Goal: Task Accomplishment & Management: Use online tool/utility

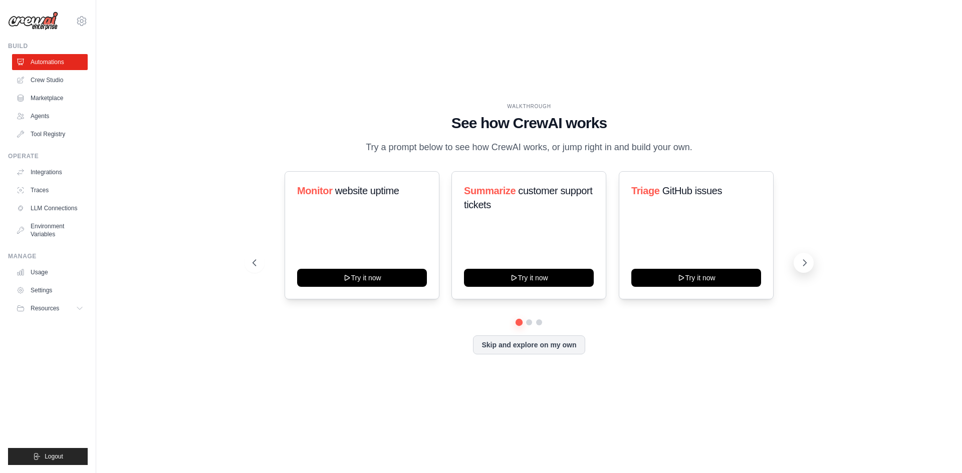
click at [802, 258] on icon at bounding box center [804, 263] width 10 height 10
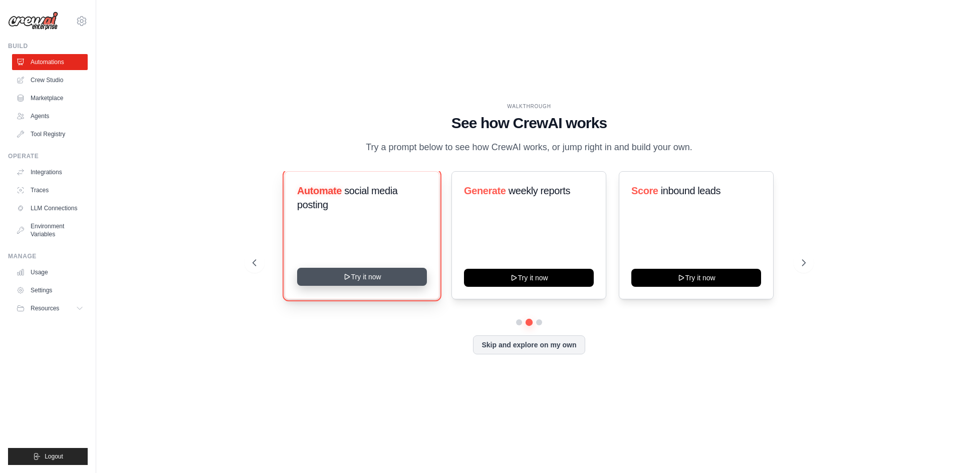
click at [401, 281] on button "Try it now" at bounding box center [362, 277] width 130 height 18
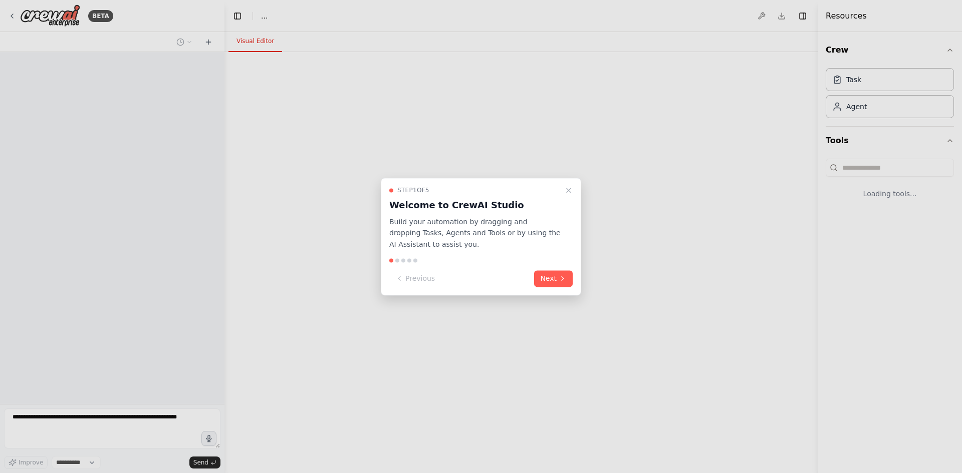
select select "****"
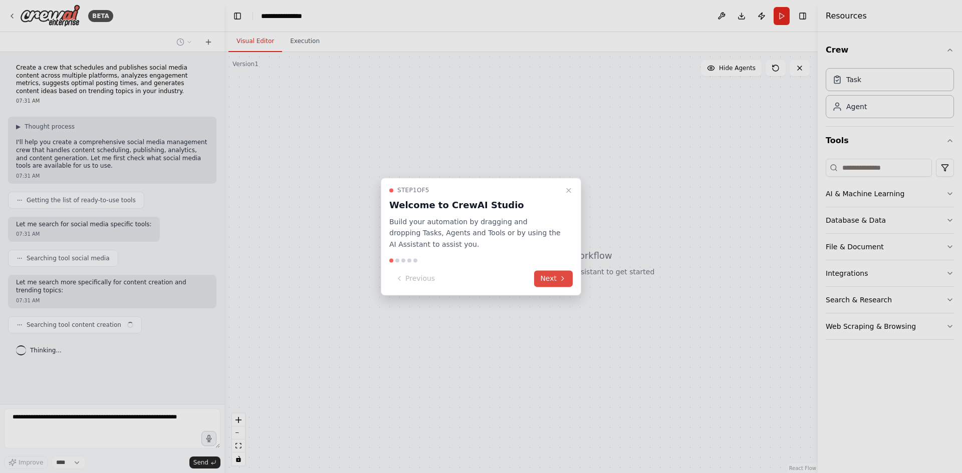
click at [551, 281] on button "Next" at bounding box center [553, 278] width 39 height 17
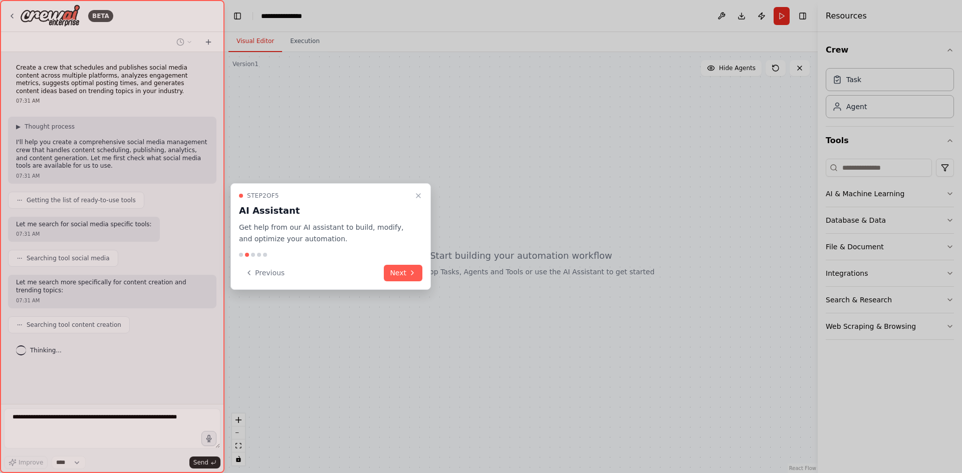
click at [402, 278] on button "Next" at bounding box center [403, 273] width 39 height 17
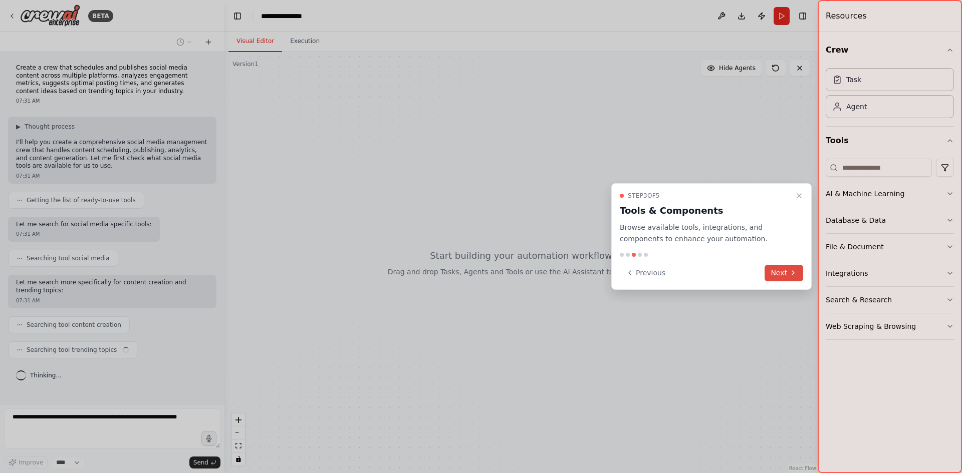
click at [785, 277] on button "Next" at bounding box center [783, 273] width 39 height 17
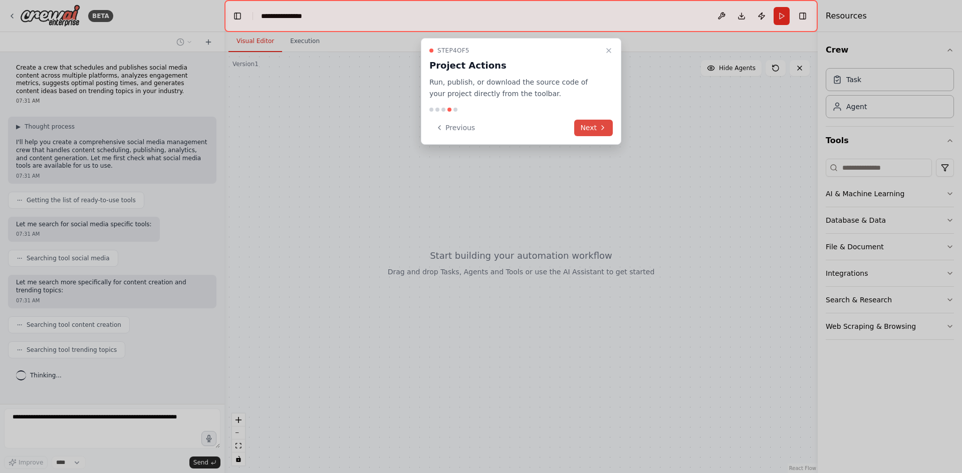
click at [598, 130] on icon at bounding box center [602, 128] width 8 height 8
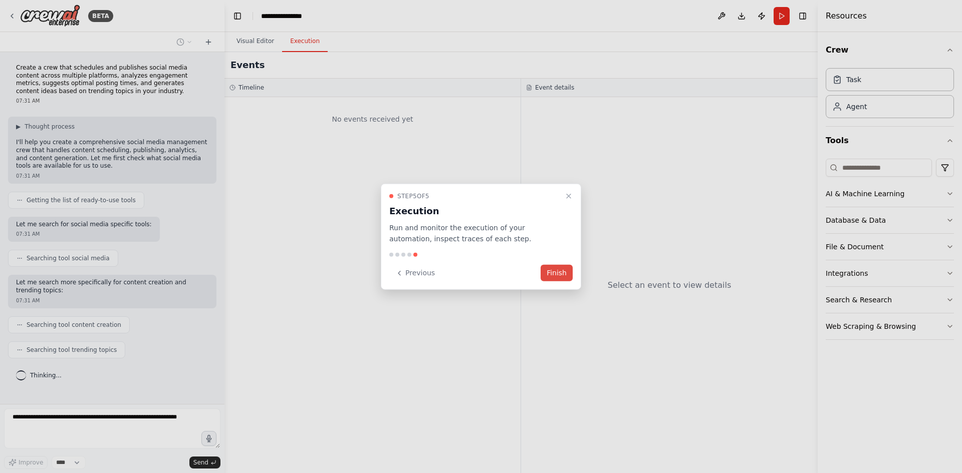
scroll to position [13, 0]
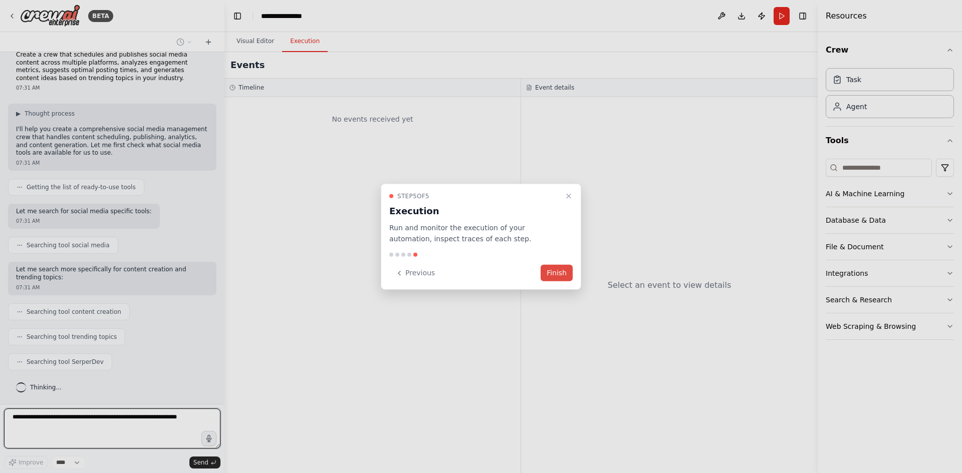
click at [547, 276] on button "Finish" at bounding box center [556, 273] width 32 height 17
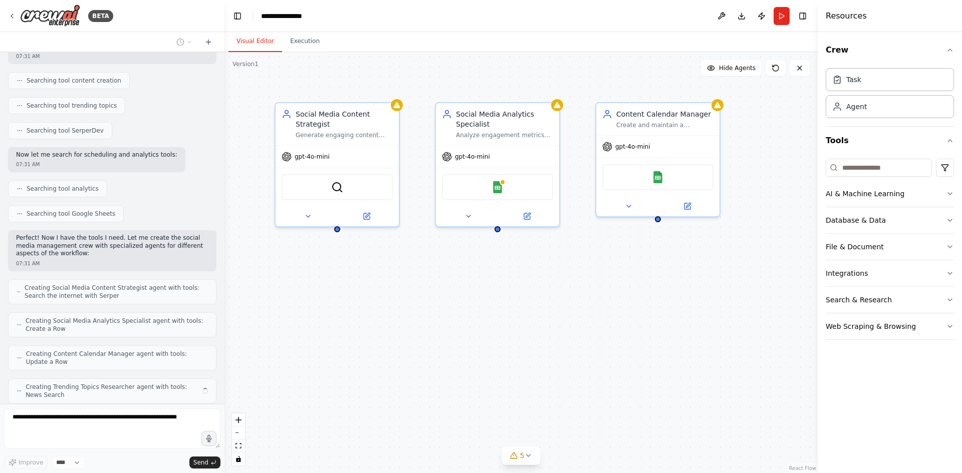
scroll to position [277, 0]
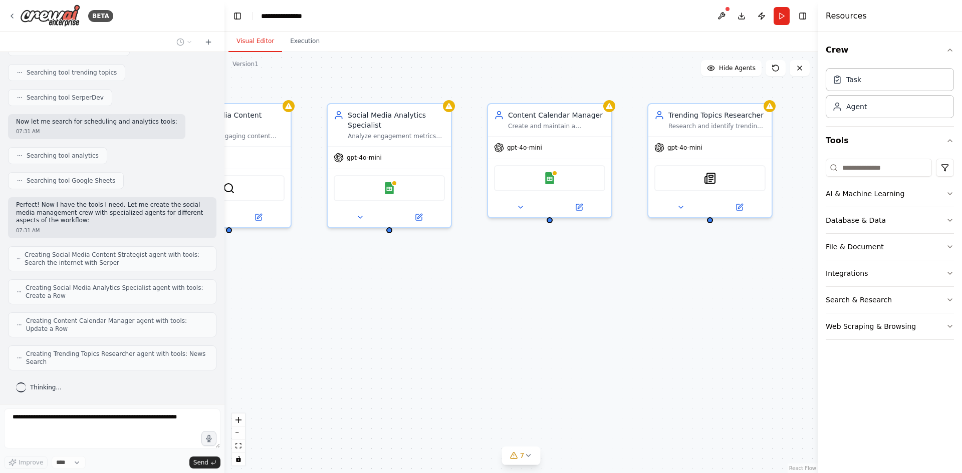
drag, startPoint x: 735, startPoint y: 343, endPoint x: 627, endPoint y: 344, distance: 108.2
click at [627, 344] on div "Social Media Content Strategist Generate engaging content ideas based on trendi…" at bounding box center [520, 262] width 593 height 421
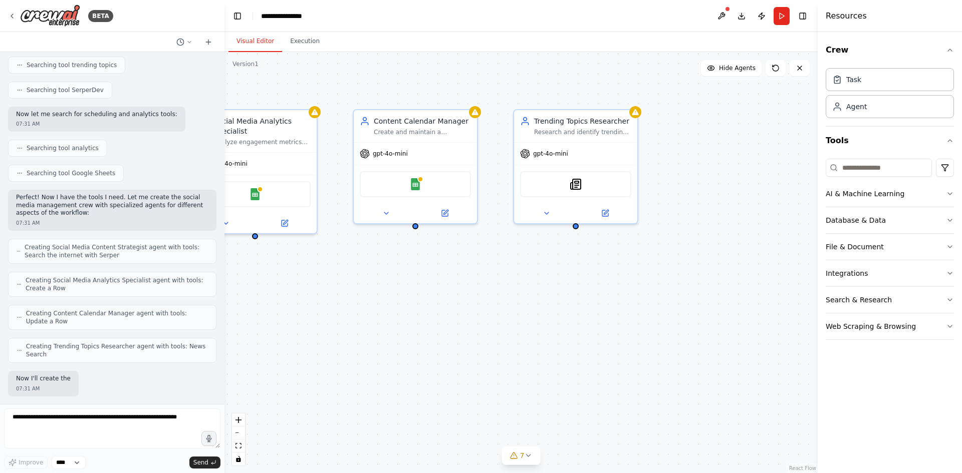
drag, startPoint x: 640, startPoint y: 331, endPoint x: 505, endPoint y: 337, distance: 134.4
click at [505, 337] on div "Social Media Content Strategist Generate engaging content ideas based on trendi…" at bounding box center [520, 262] width 593 height 421
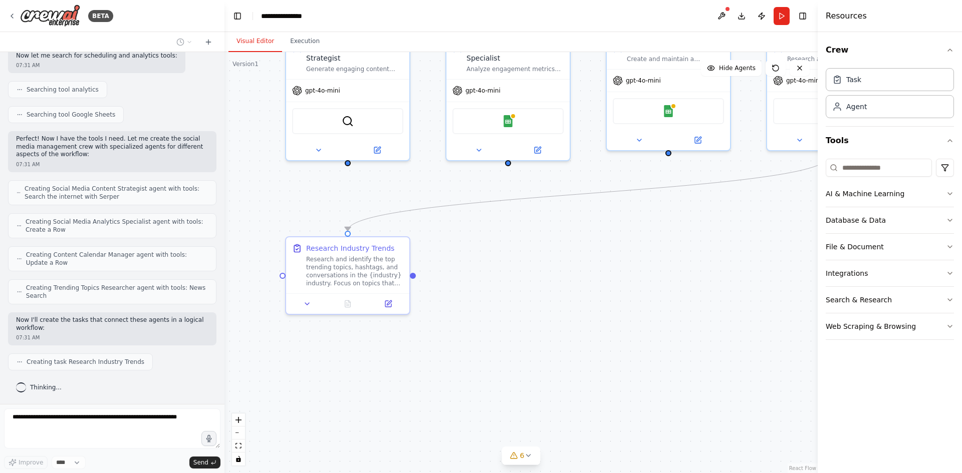
scroll to position [369, 0]
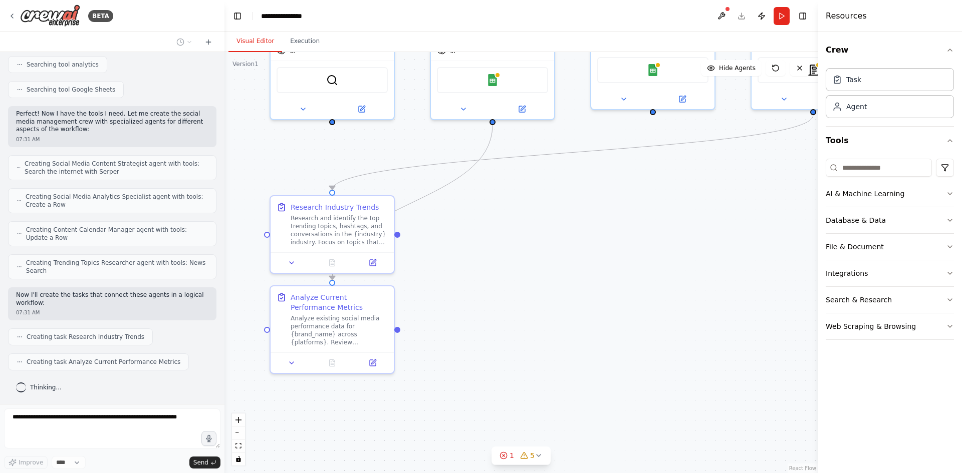
drag, startPoint x: 448, startPoint y: 333, endPoint x: 662, endPoint y: 220, distance: 241.7
click at [662, 220] on div ".deletable-edge-delete-btn { width: 20px; height: 20px; border: 0px solid #ffff…" at bounding box center [520, 262] width 593 height 421
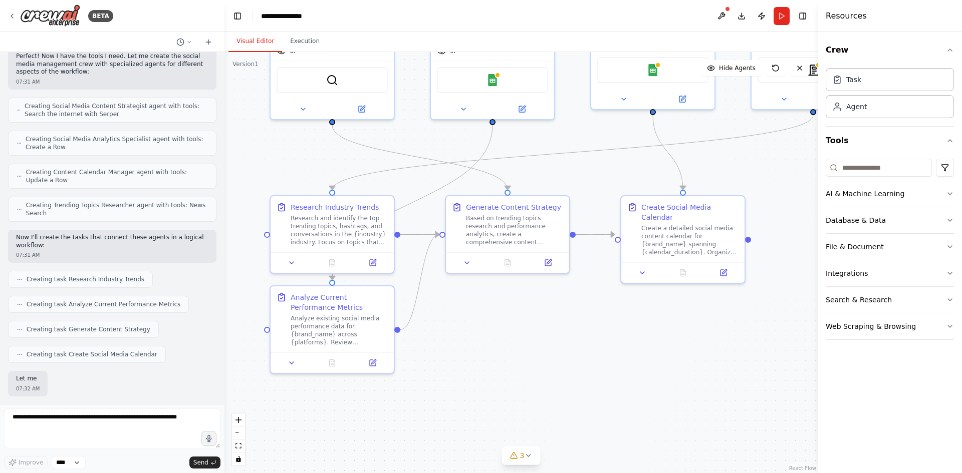
scroll to position [477, 0]
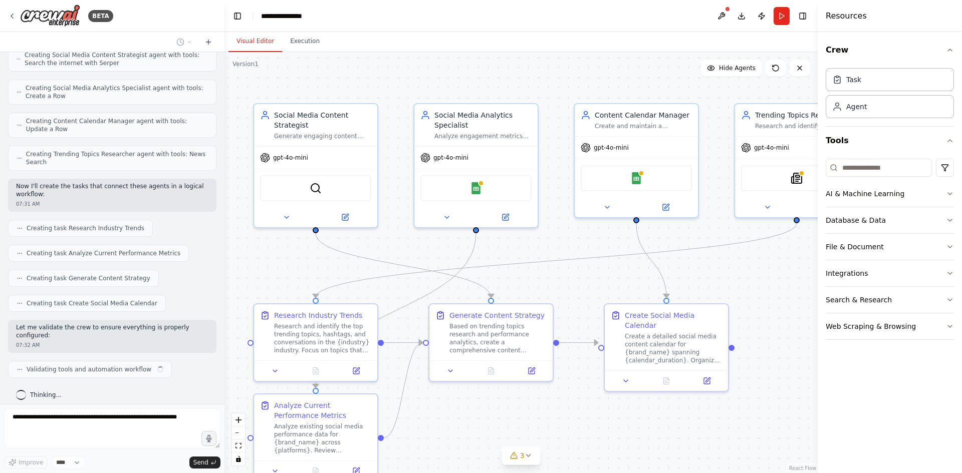
drag, startPoint x: 615, startPoint y: 137, endPoint x: 597, endPoint y: 248, distance: 112.6
click at [597, 248] on div ".deletable-edge-delete-btn { width: 20px; height: 20px; border: 0px solid #ffff…" at bounding box center [520, 262] width 593 height 421
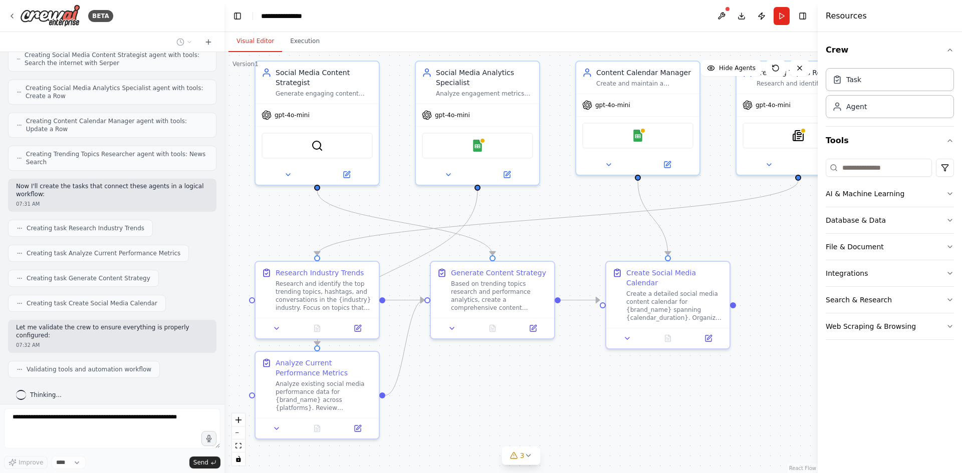
drag, startPoint x: 593, startPoint y: 255, endPoint x: 597, endPoint y: 206, distance: 48.7
click at [597, 206] on div ".deletable-edge-delete-btn { width: 20px; height: 20px; border: 0px solid #ffff…" at bounding box center [520, 262] width 593 height 421
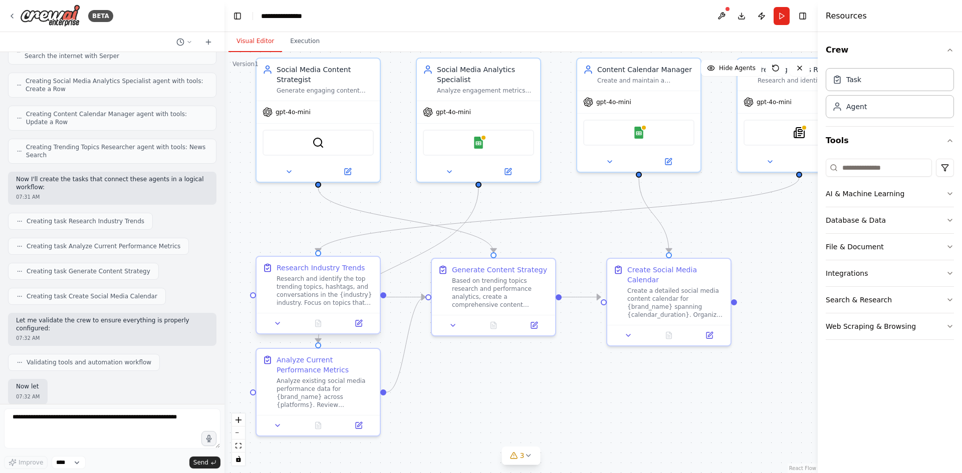
scroll to position [535, 0]
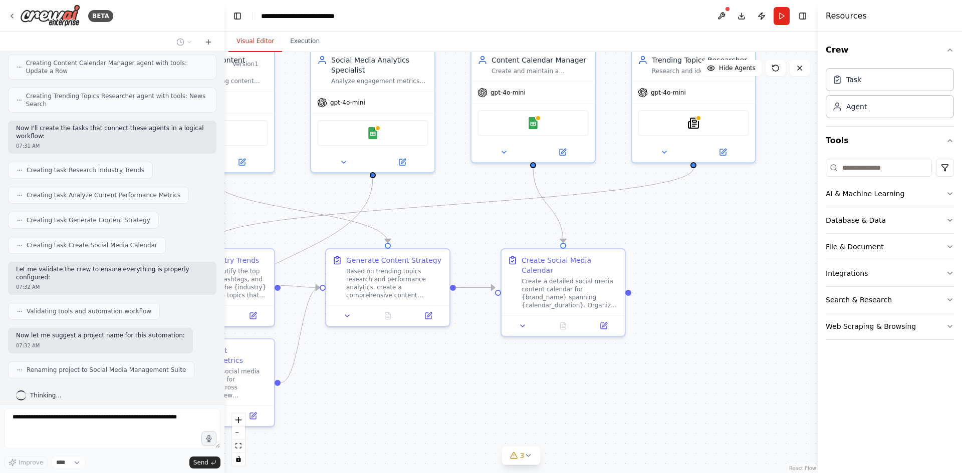
drag, startPoint x: 586, startPoint y: 218, endPoint x: 481, endPoint y: 209, distance: 106.1
click at [481, 209] on div ".deletable-edge-delete-btn { width: 20px; height: 20px; border: 0px solid #ffff…" at bounding box center [520, 262] width 593 height 421
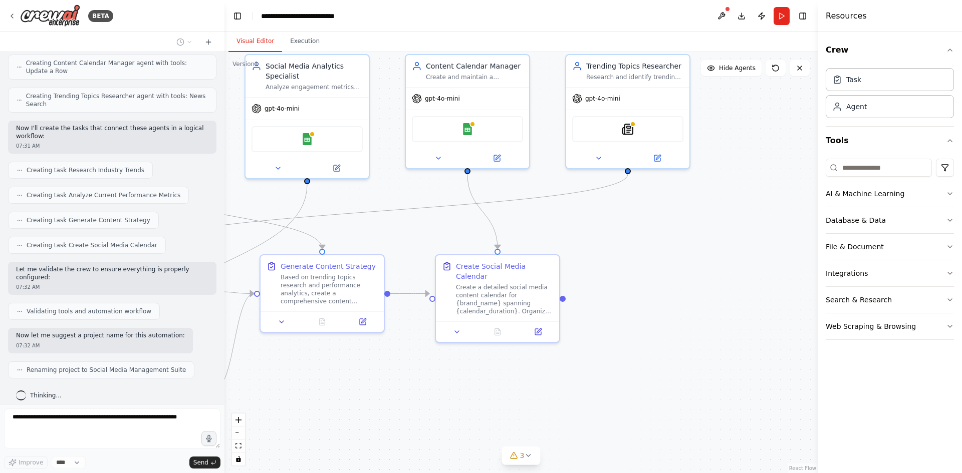
click at [676, 243] on div ".deletable-edge-delete-btn { width: 20px; height: 20px; border: 0px solid #ffff…" at bounding box center [520, 262] width 593 height 421
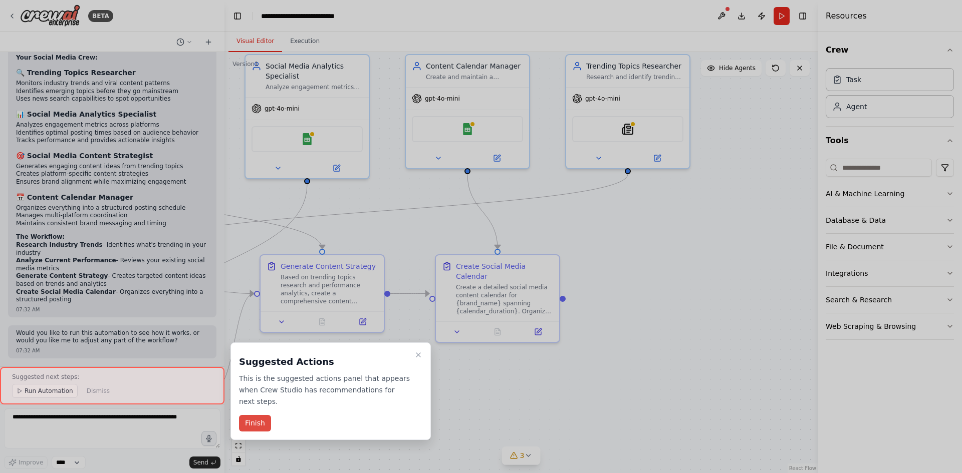
click at [251, 415] on button "Finish" at bounding box center [255, 423] width 32 height 17
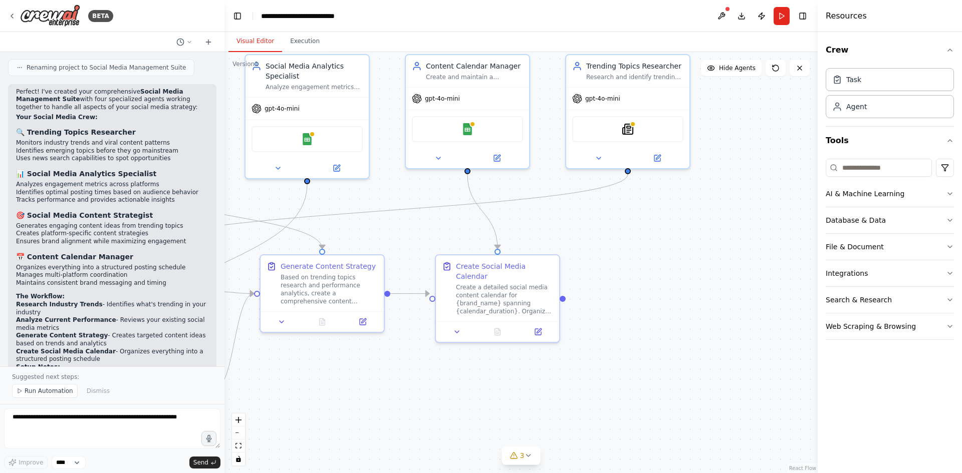
scroll to position [819, 0]
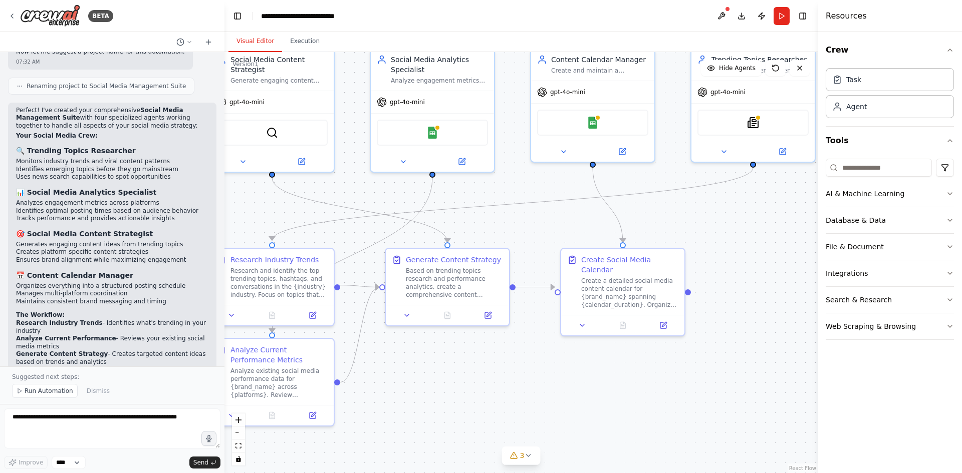
drag, startPoint x: 333, startPoint y: 387, endPoint x: 455, endPoint y: 381, distance: 121.8
click at [455, 381] on div ".deletable-edge-delete-btn { width: 20px; height: 20px; border: 0px solid #ffff…" at bounding box center [520, 262] width 593 height 421
drag, startPoint x: 438, startPoint y: 377, endPoint x: 509, endPoint y: 389, distance: 72.0
click at [549, 382] on div ".deletable-edge-delete-btn { width: 20px; height: 20px; border: 0px solid #ffff…" at bounding box center [520, 262] width 593 height 421
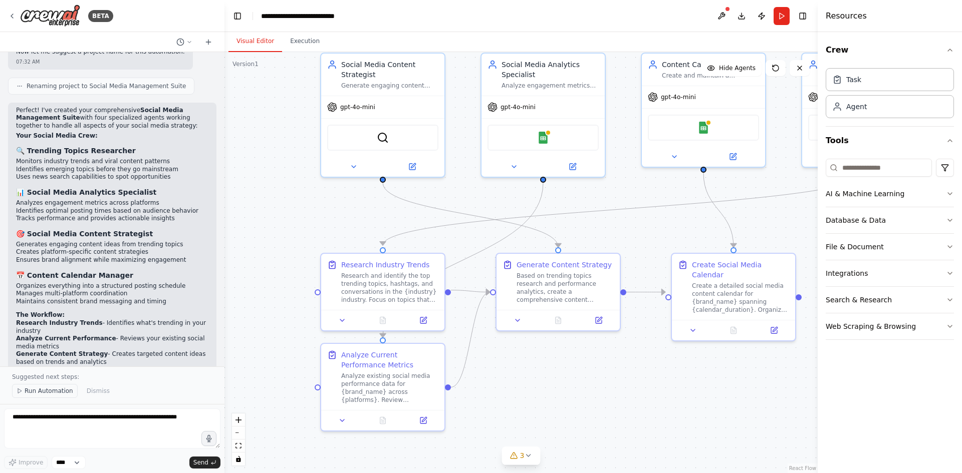
click at [54, 390] on span "Run Automation" at bounding box center [49, 391] width 49 height 8
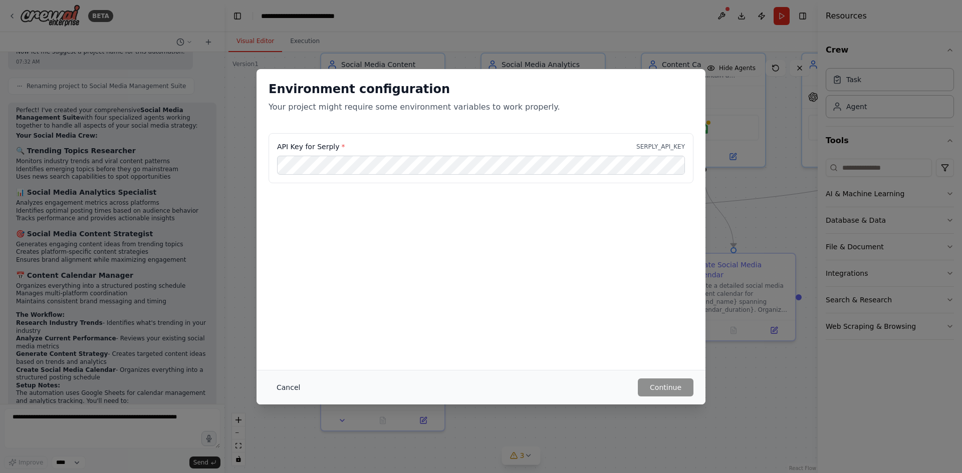
click at [293, 380] on button "Cancel" at bounding box center [288, 388] width 40 height 18
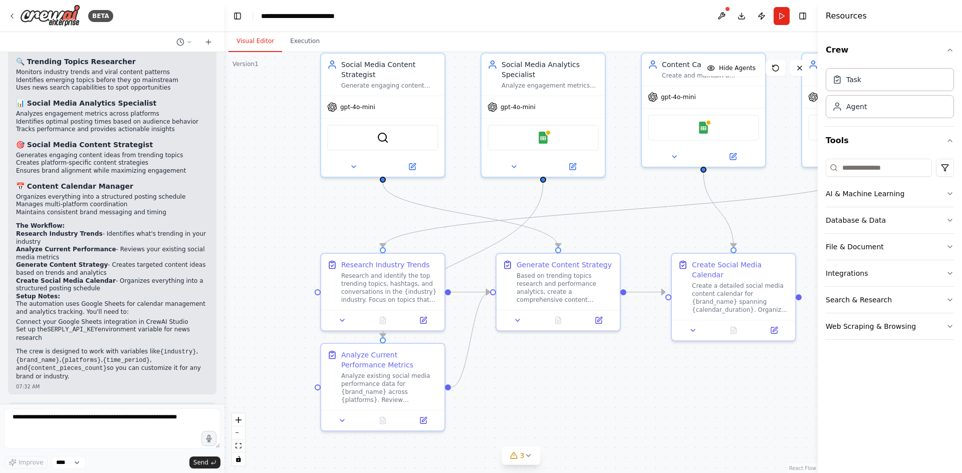
scroll to position [932, 0]
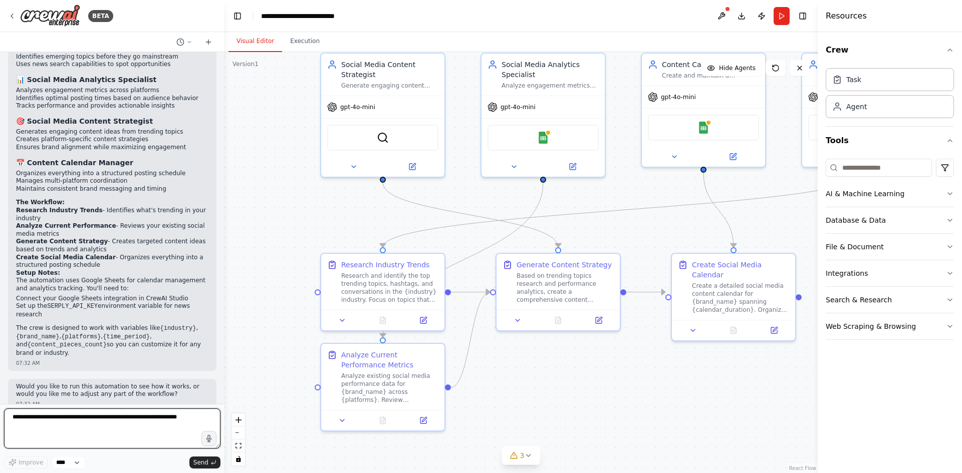
click at [100, 429] on textarea at bounding box center [112, 429] width 216 height 40
type textarea "**********"
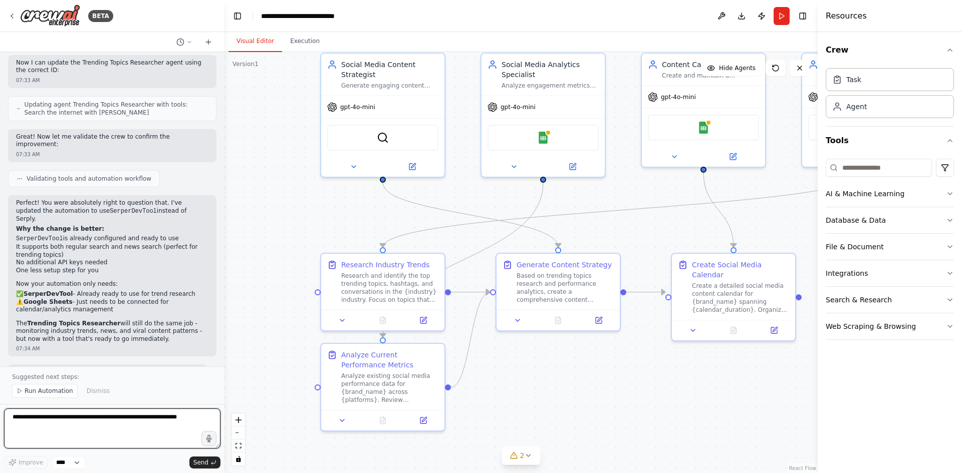
scroll to position [1489, 0]
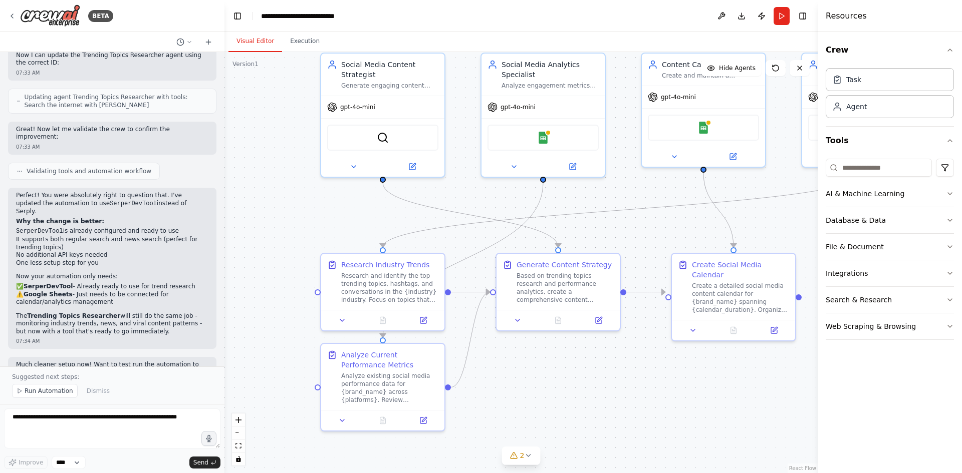
click at [56, 397] on button "Run Automation" at bounding box center [45, 391] width 66 height 14
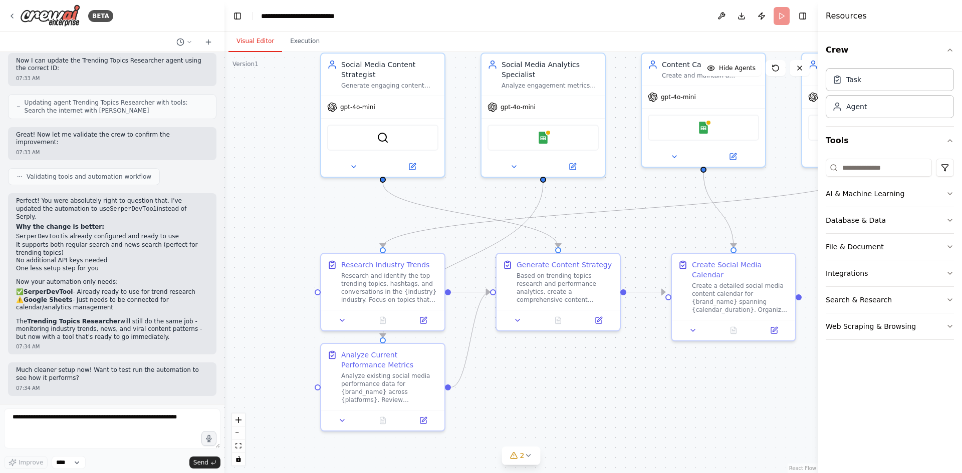
scroll to position [1452, 0]
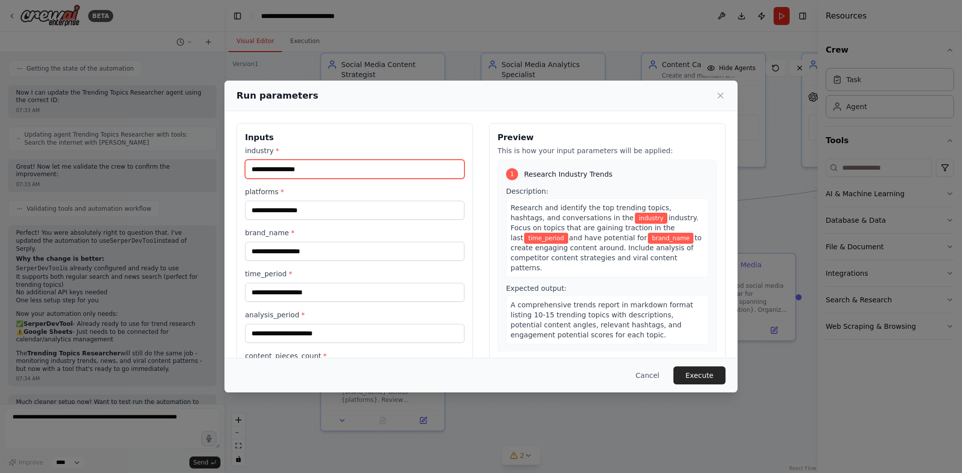
click at [324, 166] on input "industry *" at bounding box center [354, 169] width 219 height 19
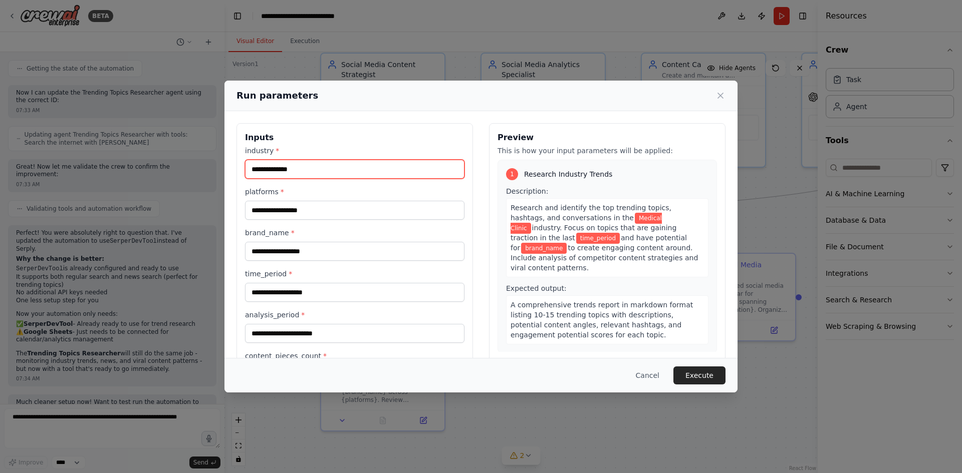
type input "**********"
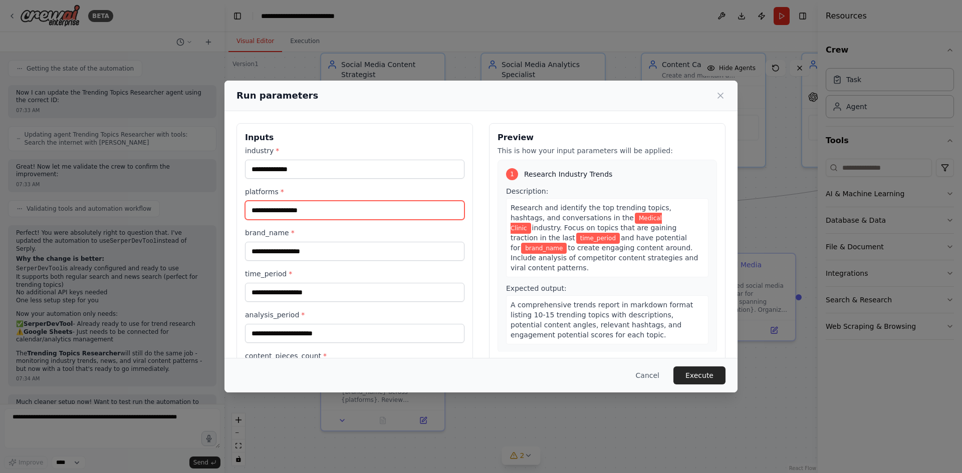
click at [318, 210] on input "platforms *" at bounding box center [354, 210] width 219 height 19
type input "*********"
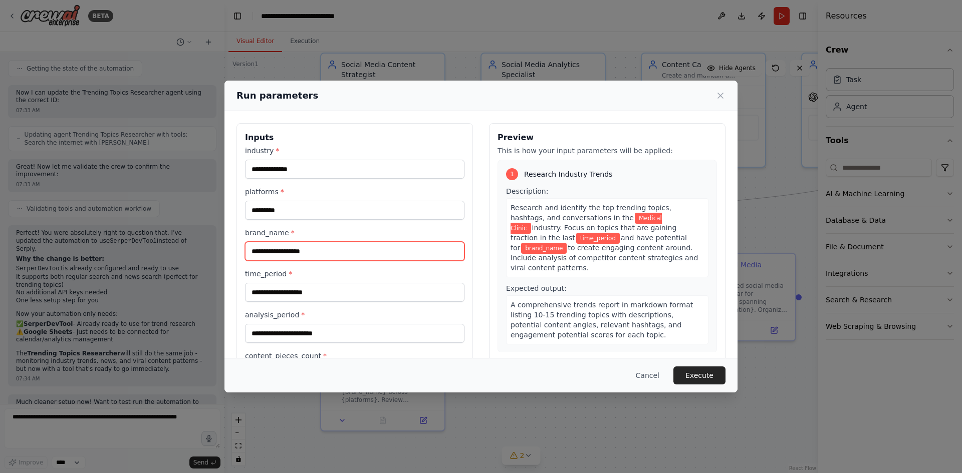
click at [335, 253] on input "brand_name *" at bounding box center [354, 251] width 219 height 19
type input "**********"
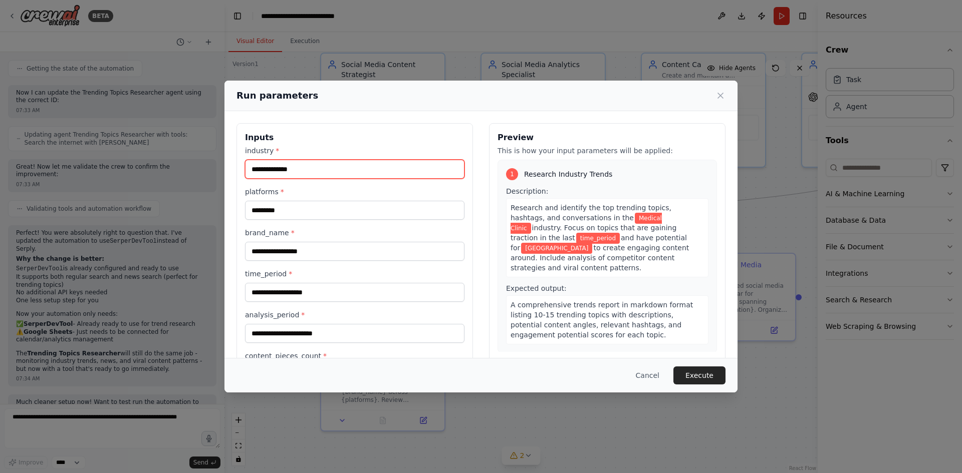
drag, startPoint x: 323, startPoint y: 166, endPoint x: 225, endPoint y: 164, distance: 98.2
click at [225, 164] on div "**********" at bounding box center [480, 278] width 513 height 335
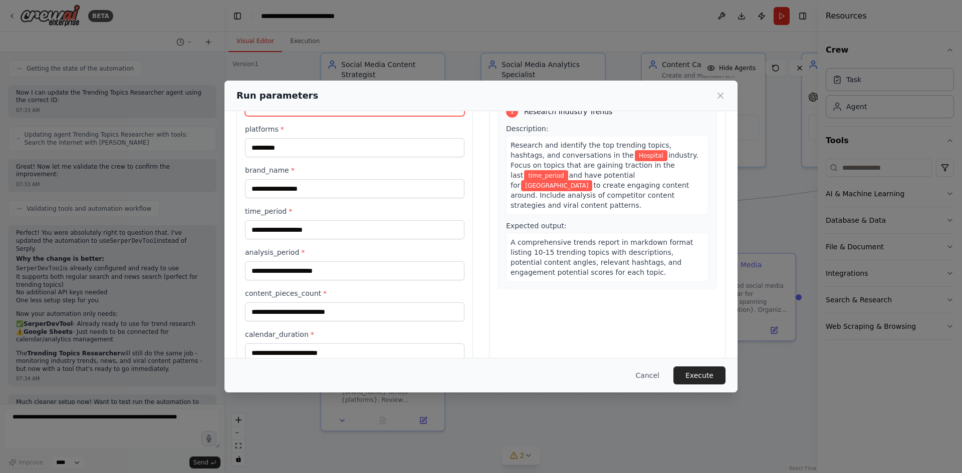
scroll to position [87, 0]
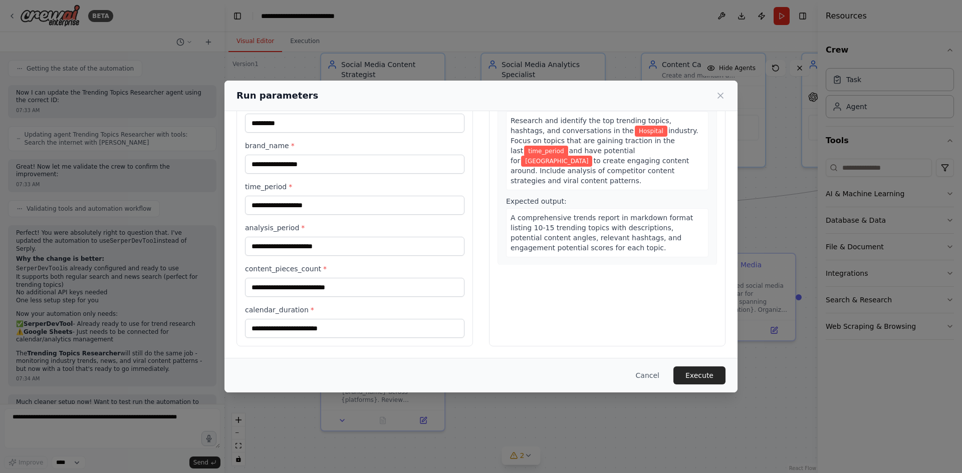
type input "********"
click at [369, 201] on input "time_period *" at bounding box center [354, 205] width 219 height 19
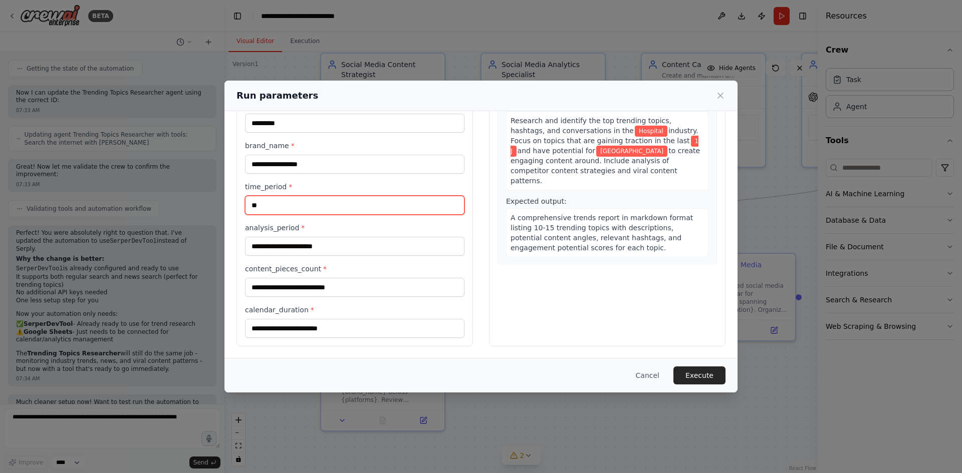
type input "*"
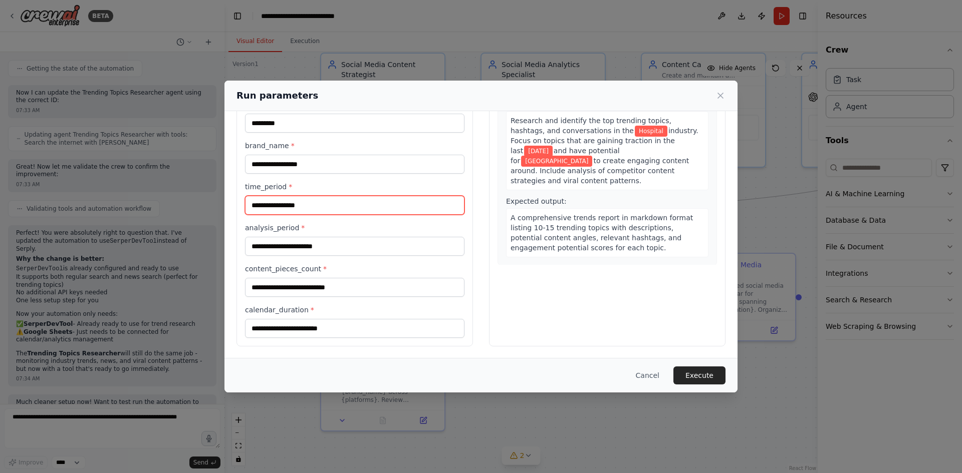
drag, startPoint x: 316, startPoint y: 199, endPoint x: 247, endPoint y: 191, distance: 68.6
click at [247, 191] on div "**********" at bounding box center [354, 198] width 219 height 33
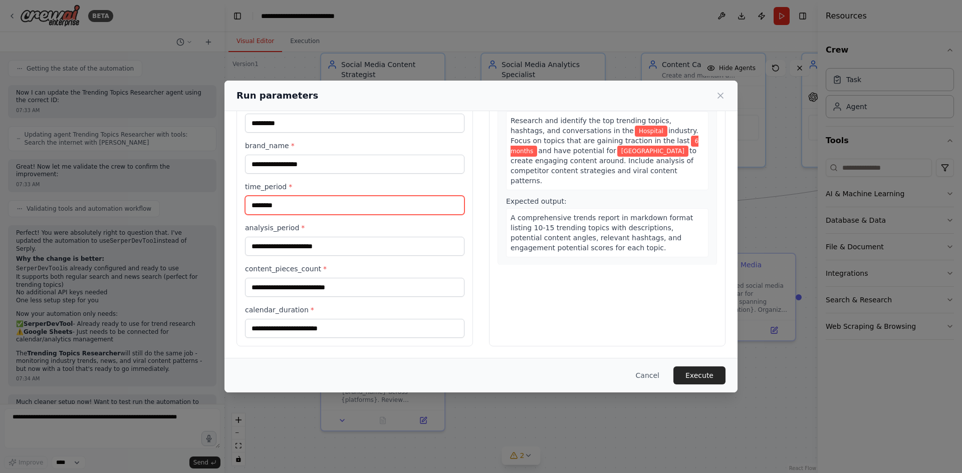
type input "********"
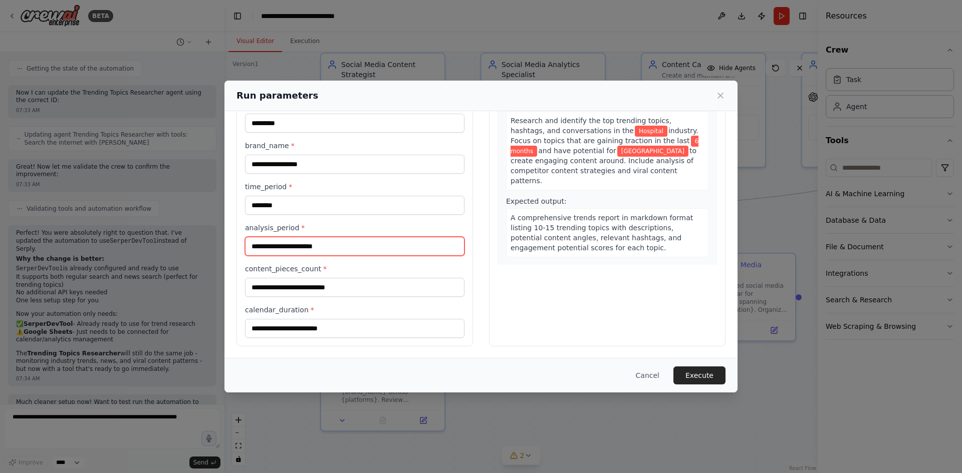
click at [339, 252] on input "analysis_period *" at bounding box center [354, 246] width 219 height 19
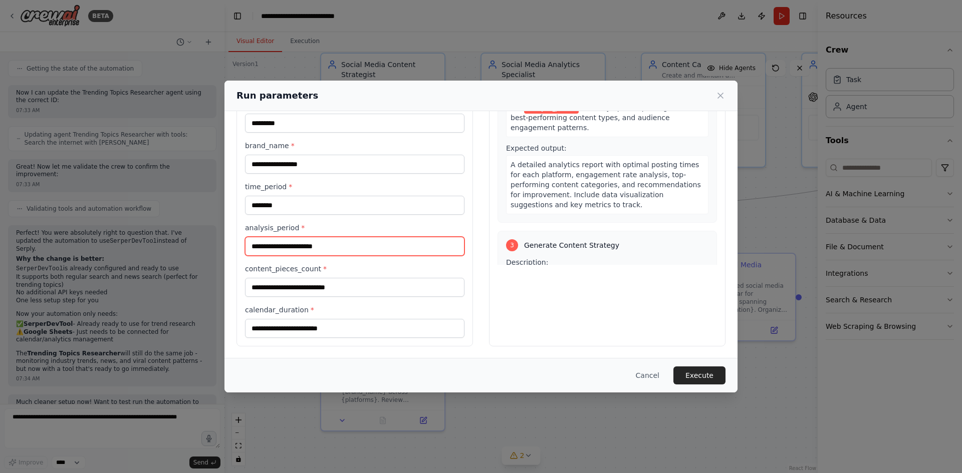
click at [289, 245] on input "analysis_period *" at bounding box center [354, 246] width 219 height 19
type input "********"
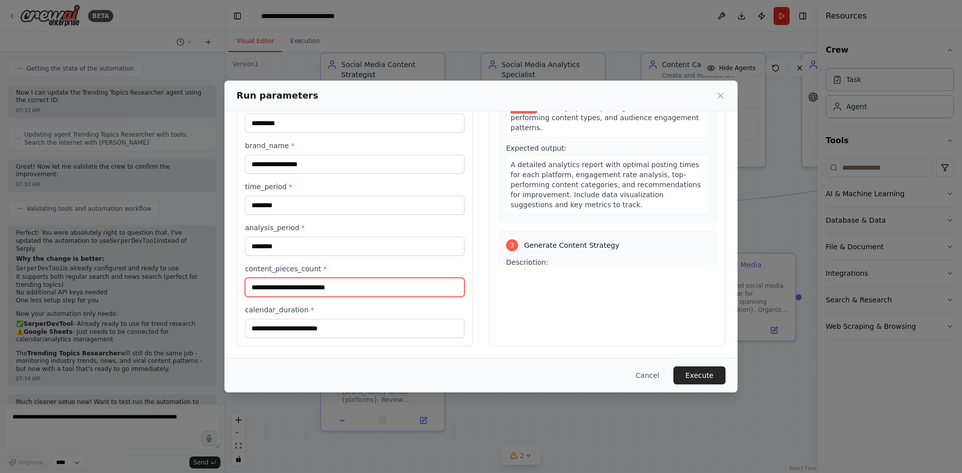
click at [411, 289] on input "content_pieces_count *" at bounding box center [354, 287] width 219 height 19
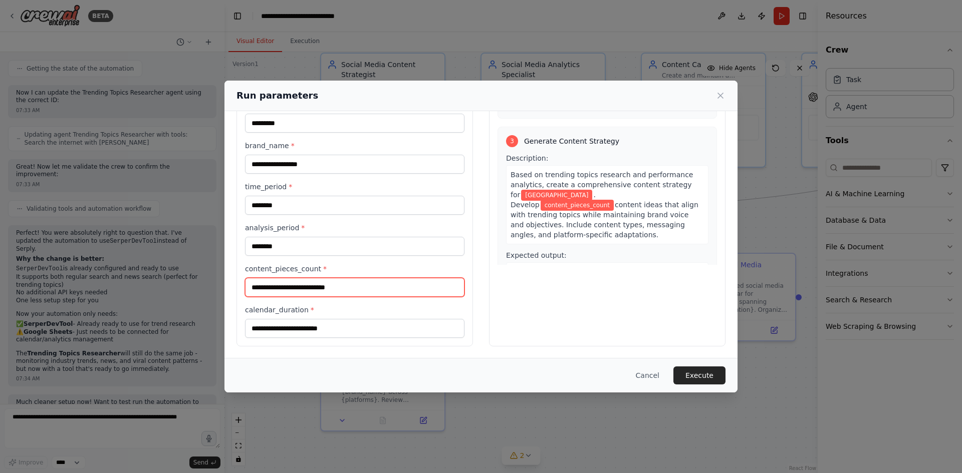
scroll to position [355, 0]
click at [350, 293] on input "content_pieces_count *" at bounding box center [354, 287] width 219 height 19
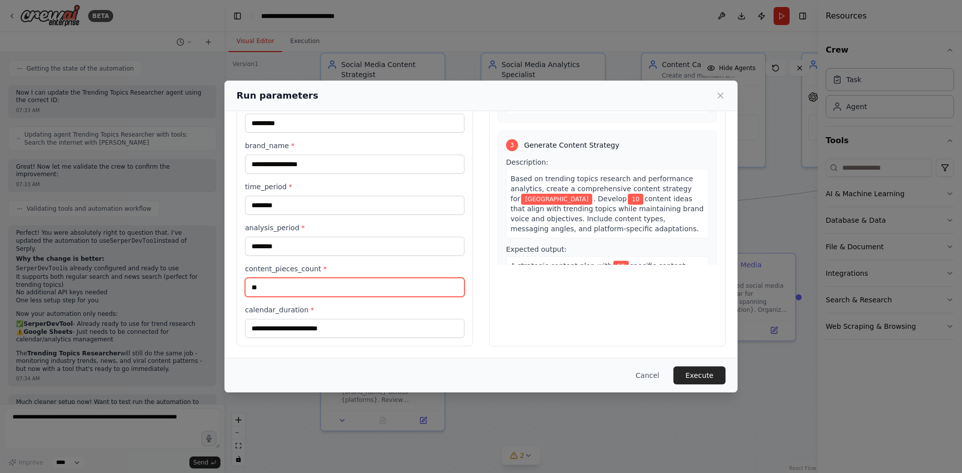
type input "**"
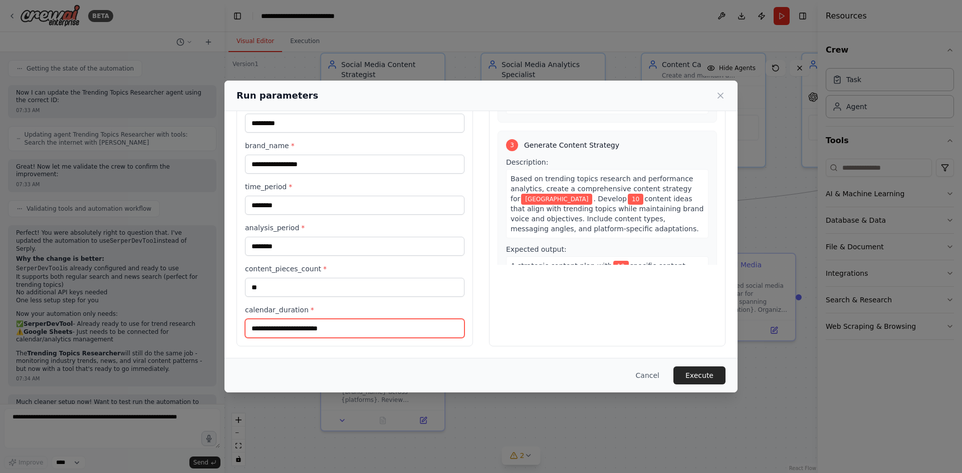
click at [376, 322] on input "calendar_duration *" at bounding box center [354, 328] width 219 height 19
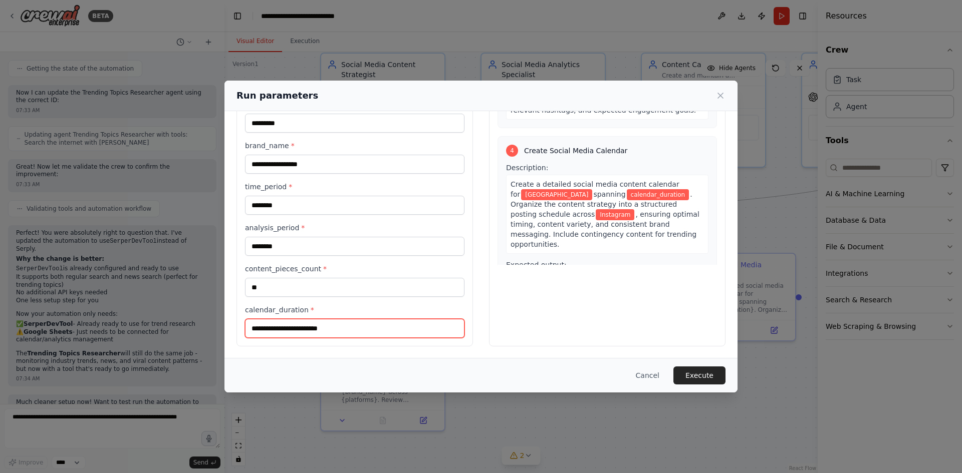
scroll to position [535, 0]
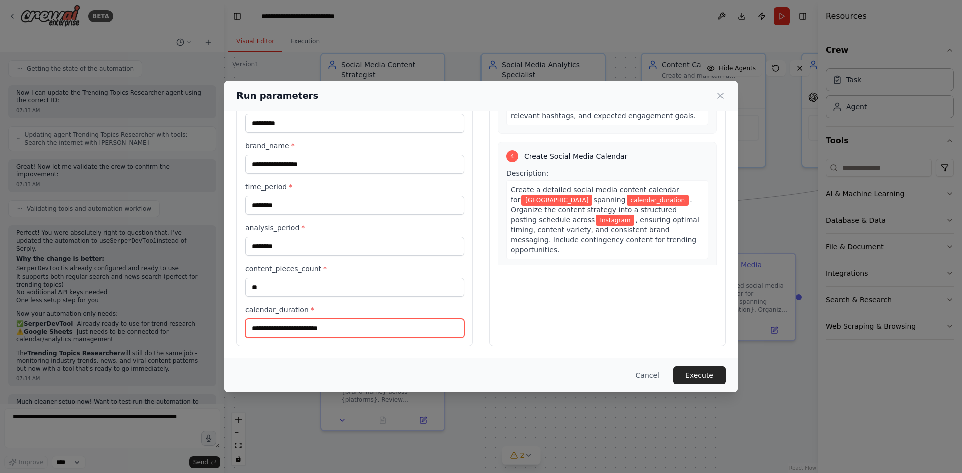
click at [352, 329] on input "calendar_duration *" at bounding box center [354, 328] width 219 height 19
type input "*******"
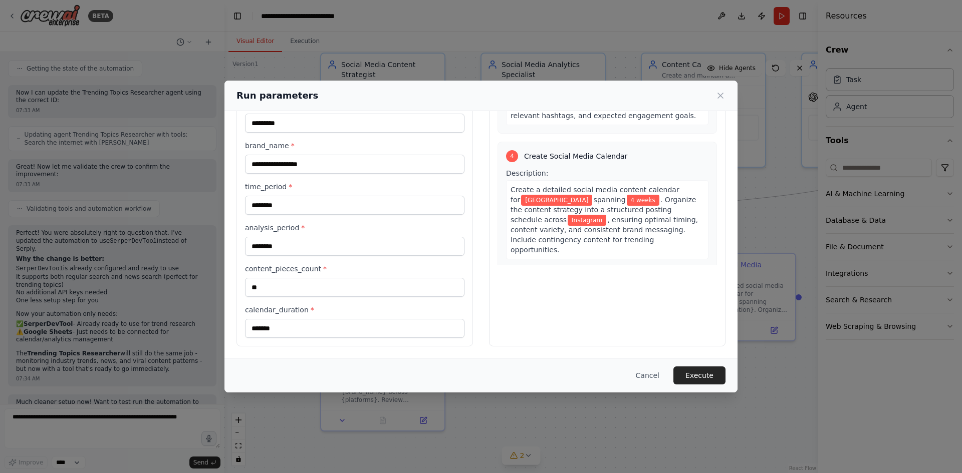
click at [563, 305] on div "Preview This is how your input parameters will be applied: 1 Research Industry …" at bounding box center [607, 191] width 236 height 311
click at [698, 379] on button "Execute" at bounding box center [699, 376] width 52 height 18
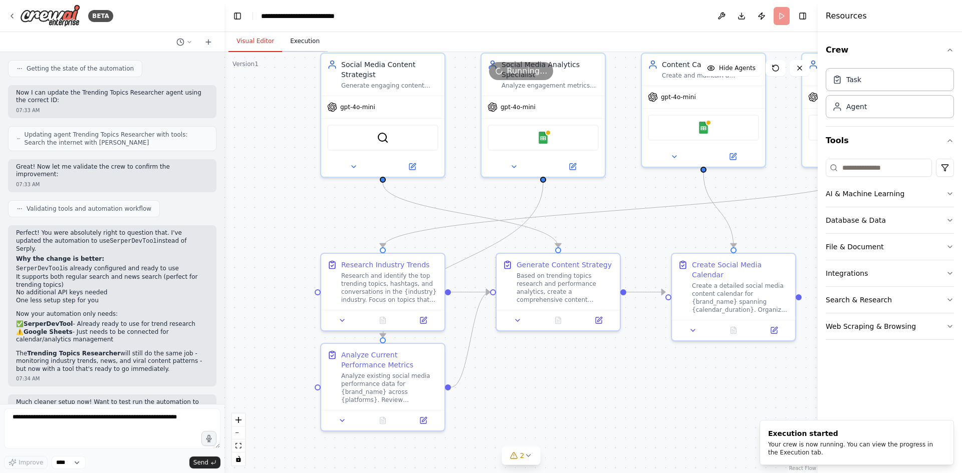
click at [301, 44] on button "Execution" at bounding box center [305, 41] width 46 height 21
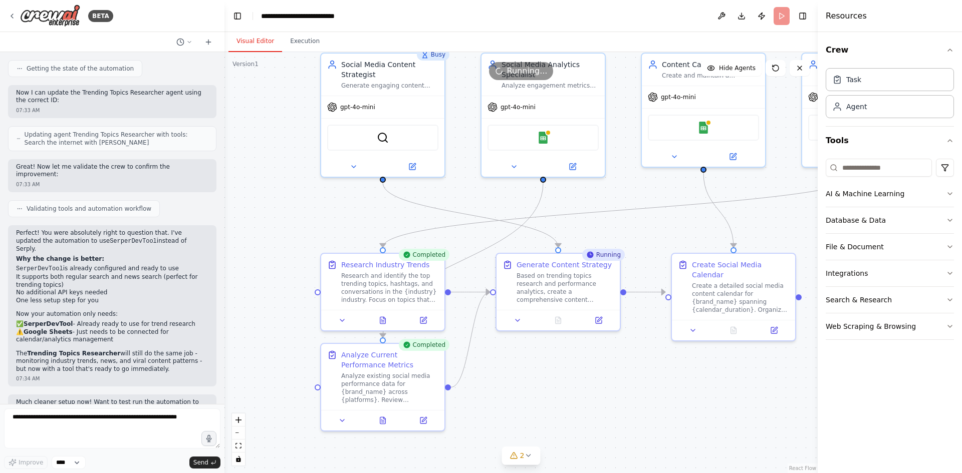
click at [241, 47] on button "Visual Editor" at bounding box center [255, 41] width 54 height 21
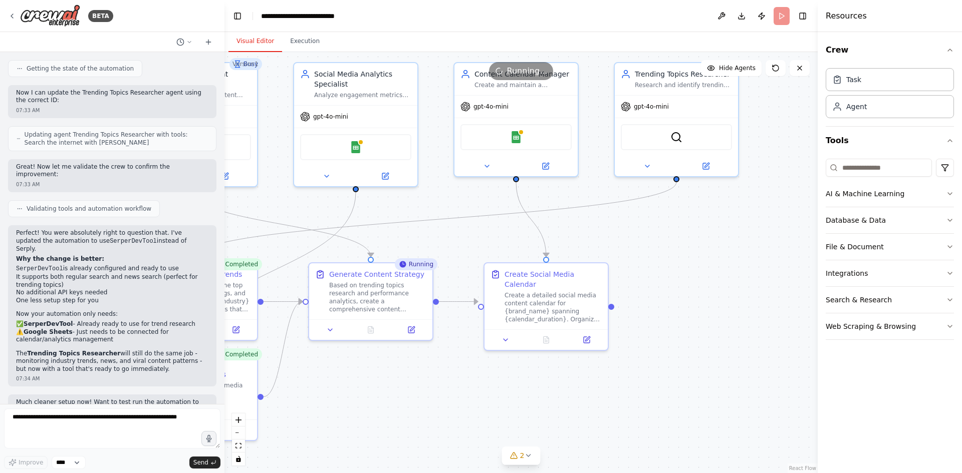
drag, startPoint x: 464, startPoint y: 195, endPoint x: 277, endPoint y: 204, distance: 187.6
click at [277, 204] on div ".deletable-edge-delete-btn { width: 20px; height: 20px; border: 0px solid #ffff…" at bounding box center [520, 262] width 593 height 421
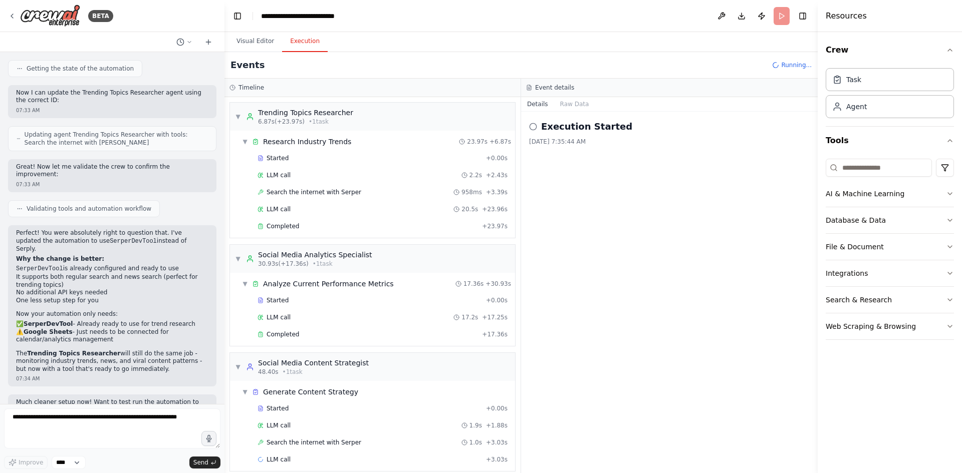
click at [304, 44] on button "Execution" at bounding box center [305, 41] width 46 height 21
click at [332, 394] on div "Generate Content Strategy" at bounding box center [310, 392] width 95 height 10
click at [316, 411] on div "Started" at bounding box center [369, 409] width 224 height 8
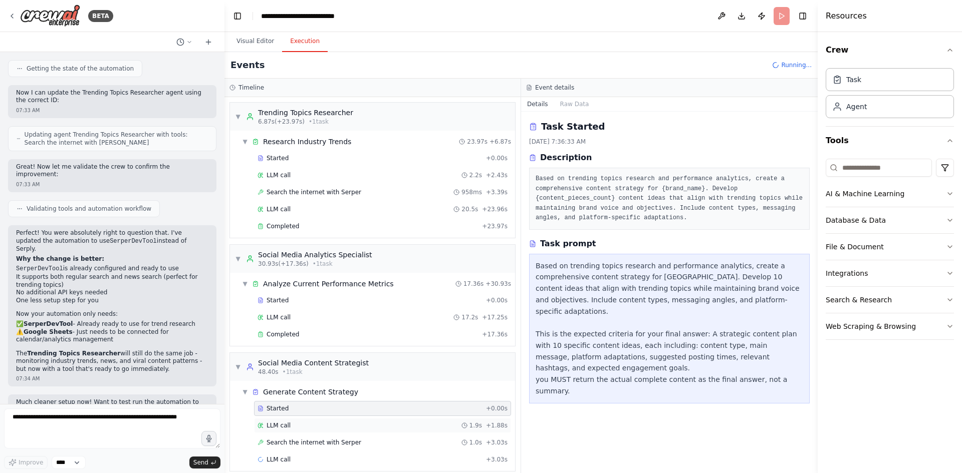
click at [319, 424] on div "LLM call 1.9s + 1.88s" at bounding box center [382, 426] width 250 height 8
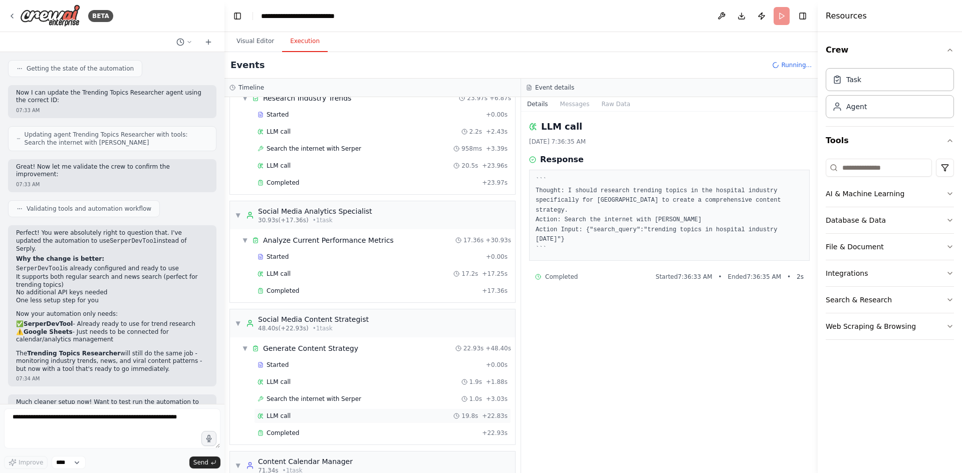
scroll to position [50, 0]
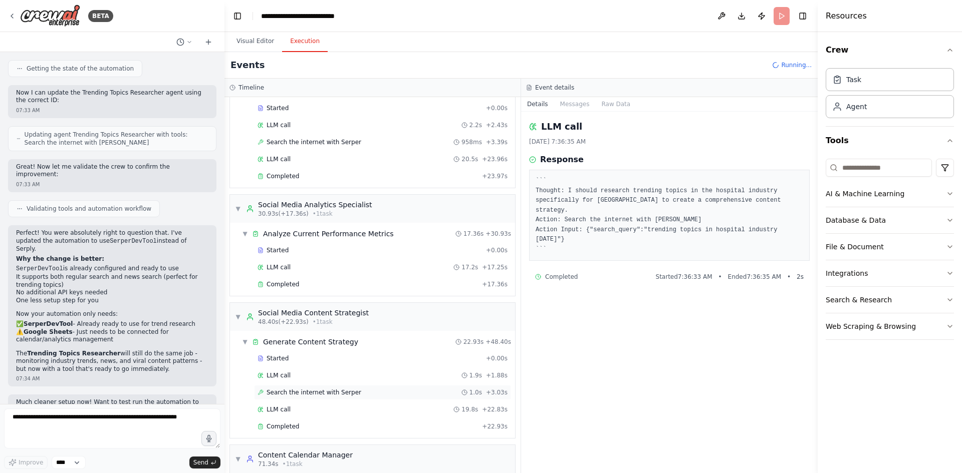
click at [313, 393] on span "Search the internet with Serper" at bounding box center [313, 393] width 95 height 8
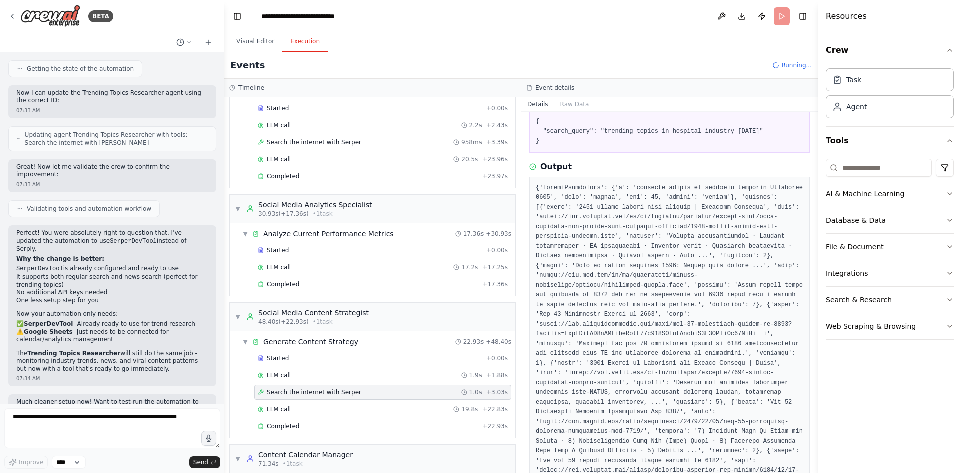
scroll to position [100, 0]
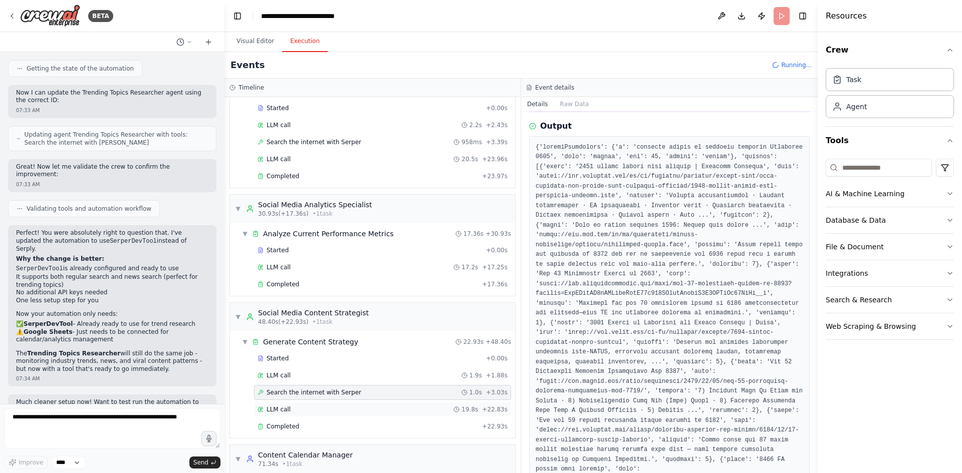
click at [281, 404] on div "LLM call 19.8s + 22.83s" at bounding box center [382, 409] width 257 height 15
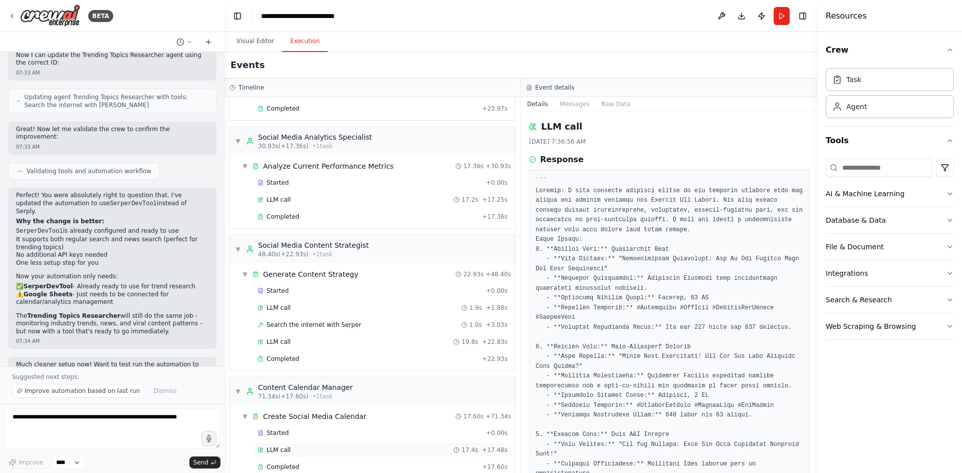
scroll to position [135, 0]
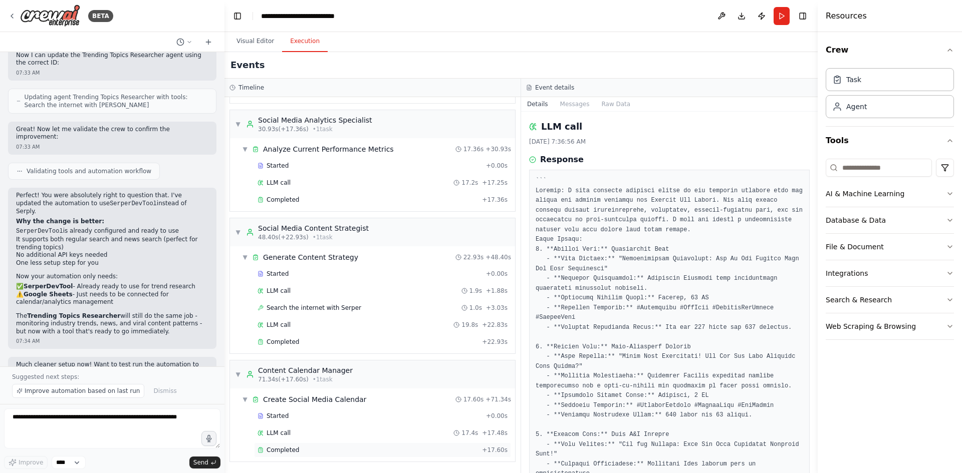
click at [304, 450] on div "Completed" at bounding box center [367, 450] width 220 height 8
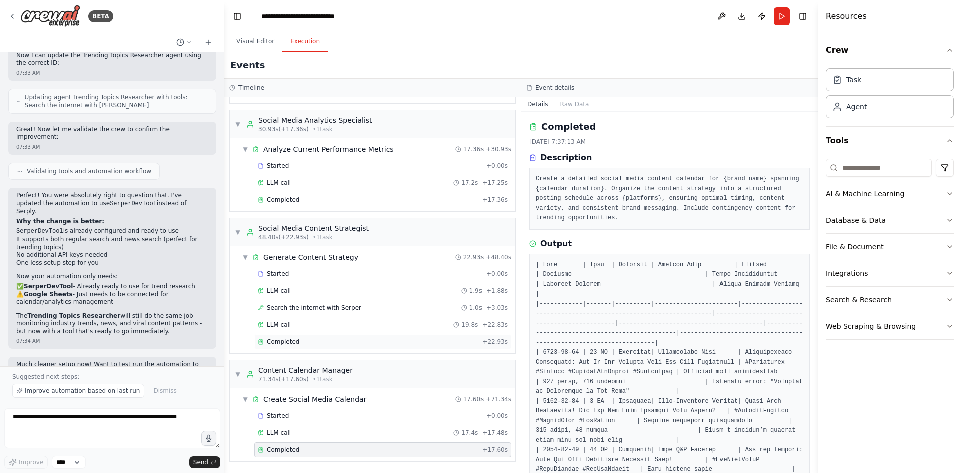
click at [281, 342] on span "Completed" at bounding box center [282, 342] width 33 height 8
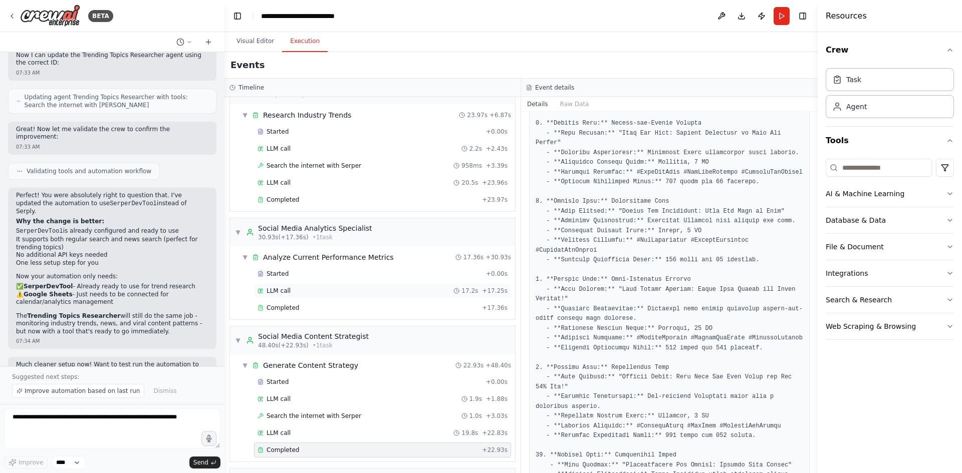
scroll to position [0, 0]
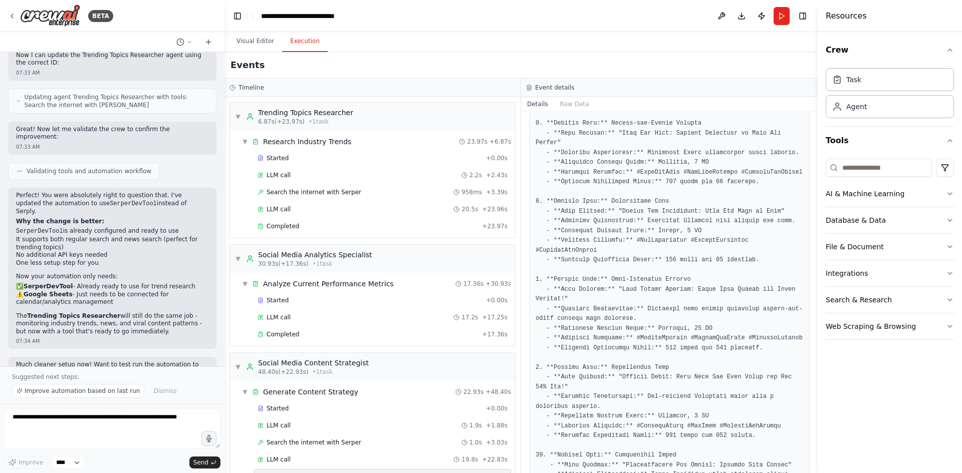
click at [293, 166] on div "Started + 0.00s LLM call 2.2s + 2.43s Search the internet with Serper 958ms + 3…" at bounding box center [376, 193] width 277 height 85
click at [287, 160] on div "Started" at bounding box center [369, 158] width 224 height 8
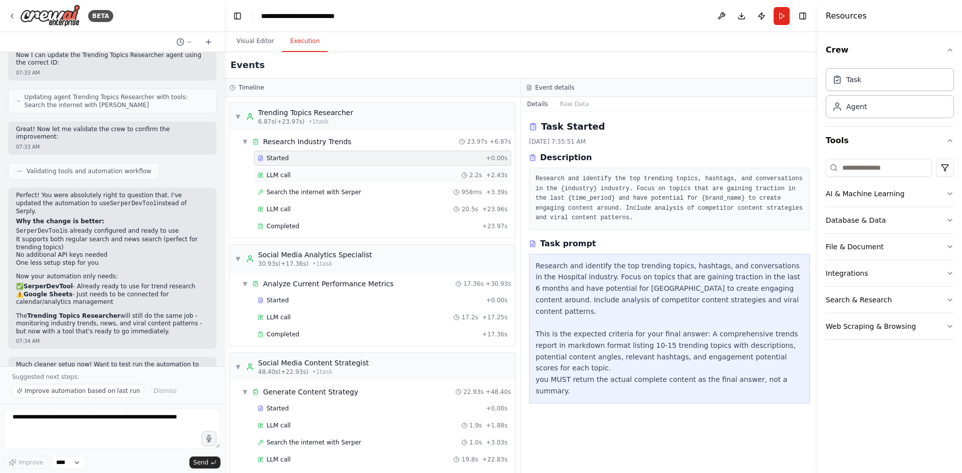
click at [293, 174] on div "LLM call 2.2s + 2.43s" at bounding box center [382, 175] width 250 height 8
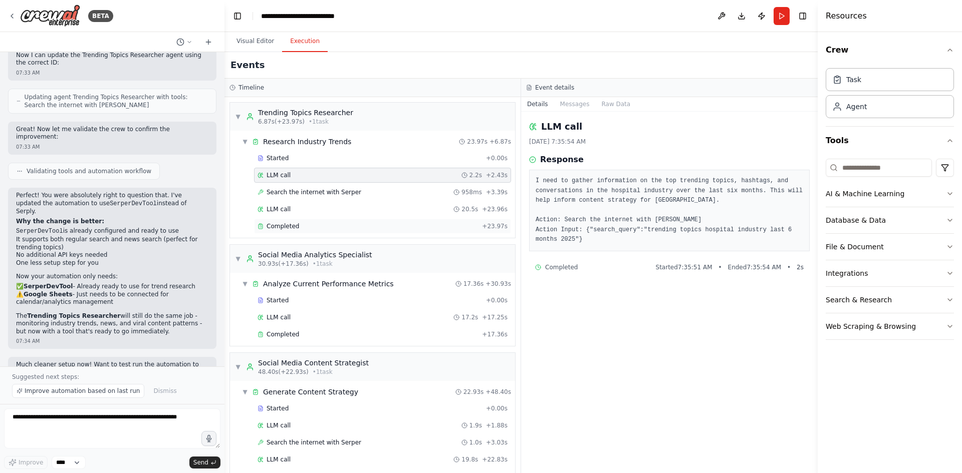
click at [296, 225] on div "Completed" at bounding box center [367, 226] width 220 height 8
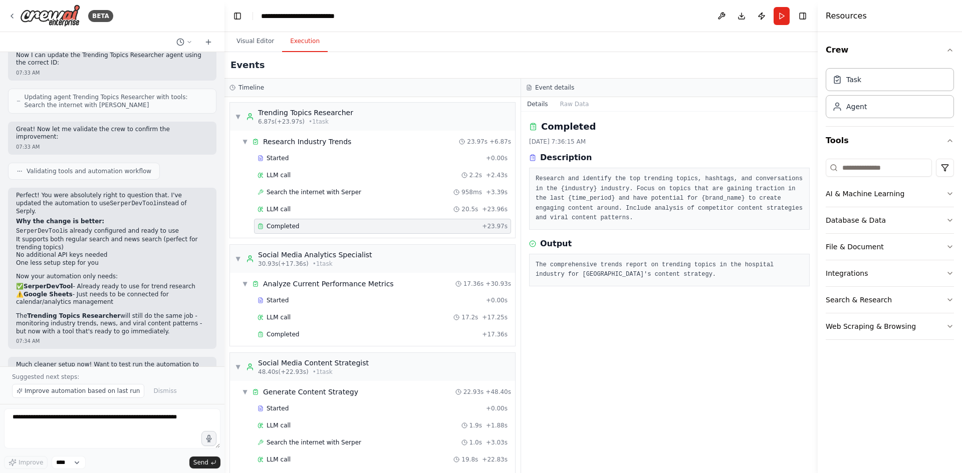
drag, startPoint x: 535, startPoint y: 266, endPoint x: 609, endPoint y: 268, distance: 73.7
click at [770, 285] on div "The comprehensive trends report on trending topics in the hospital industry for…" at bounding box center [669, 270] width 280 height 33
click at [309, 207] on div "LLM call 20.5s + 23.96s" at bounding box center [382, 209] width 250 height 8
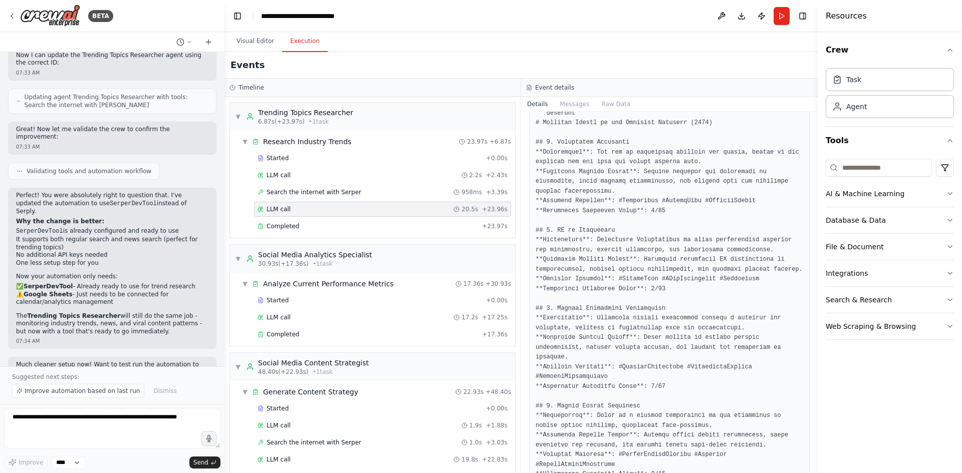
scroll to position [150, 0]
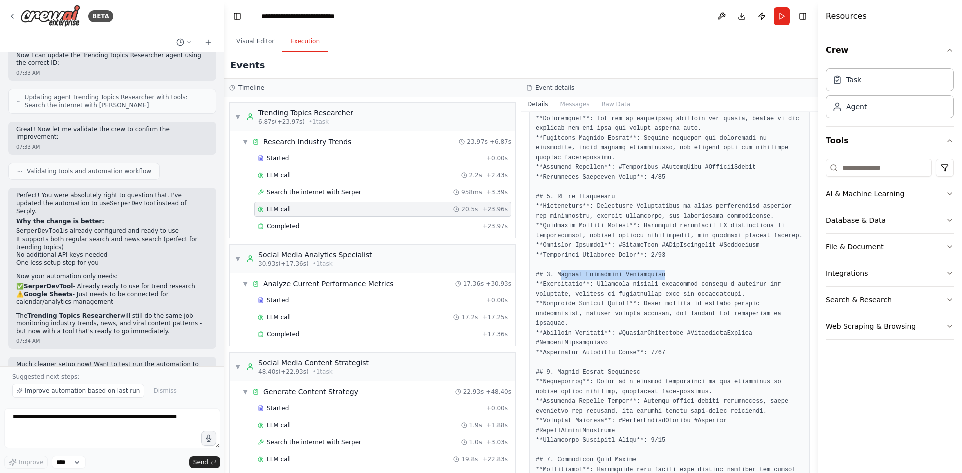
drag, startPoint x: 658, startPoint y: 272, endPoint x: 558, endPoint y: 271, distance: 100.2
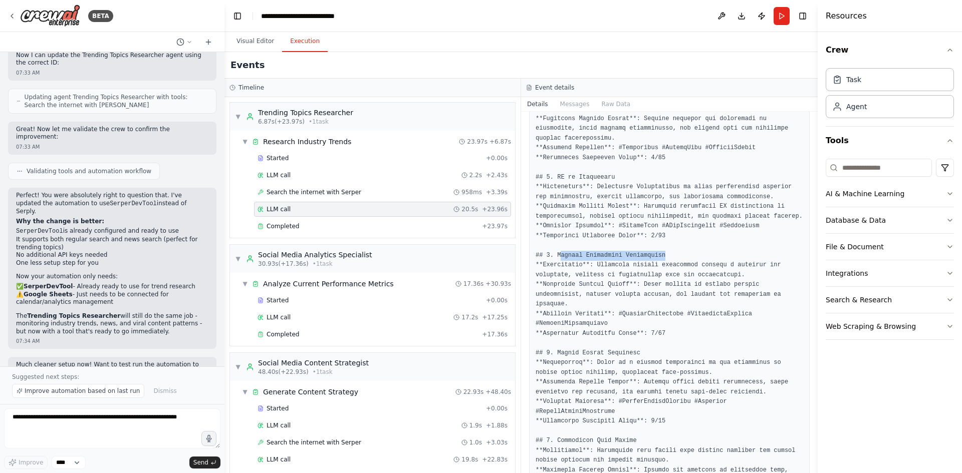
scroll to position [250, 0]
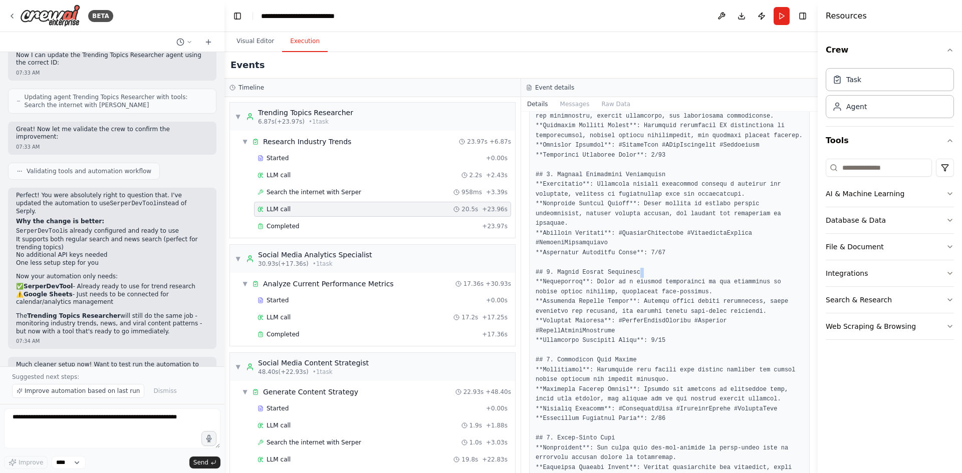
drag, startPoint x: 636, startPoint y: 264, endPoint x: 536, endPoint y: 269, distance: 99.8
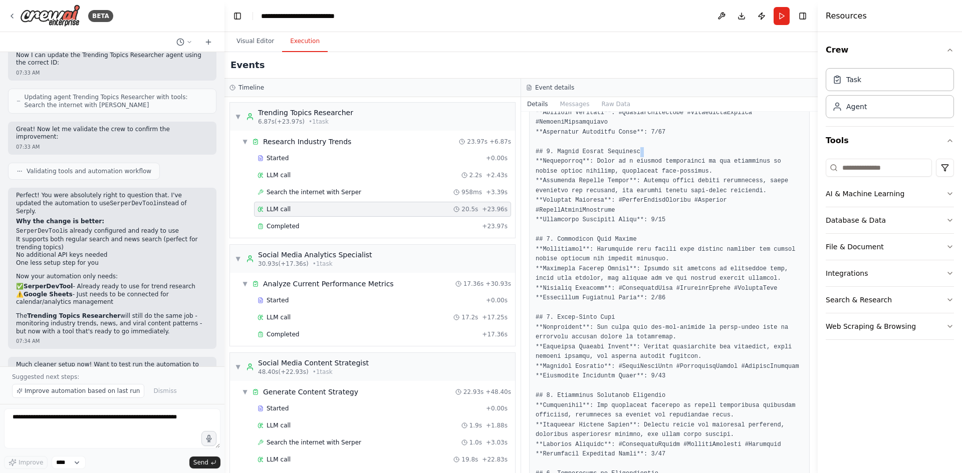
scroll to position [401, 0]
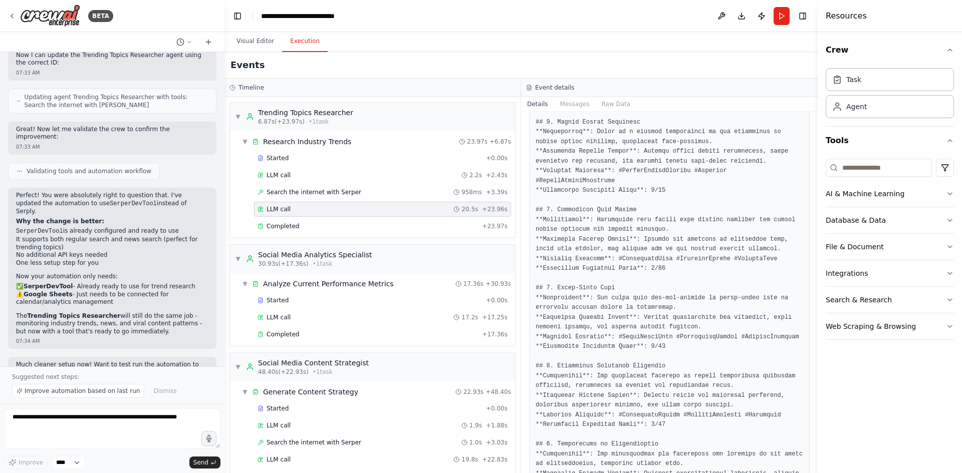
drag, startPoint x: 608, startPoint y: 244, endPoint x: 612, endPoint y: 215, distance: 29.3
click at [608, 244] on pre at bounding box center [668, 459] width 267 height 1367
click at [628, 192] on pre at bounding box center [668, 459] width 267 height 1367
drag, startPoint x: 616, startPoint y: 266, endPoint x: 540, endPoint y: 258, distance: 76.0
click at [540, 258] on pre at bounding box center [668, 459] width 267 height 1367
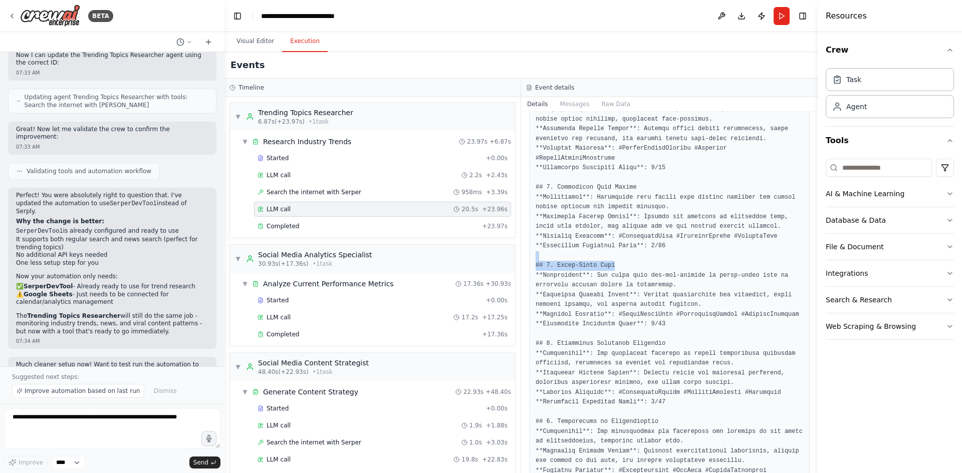
scroll to position [501, 0]
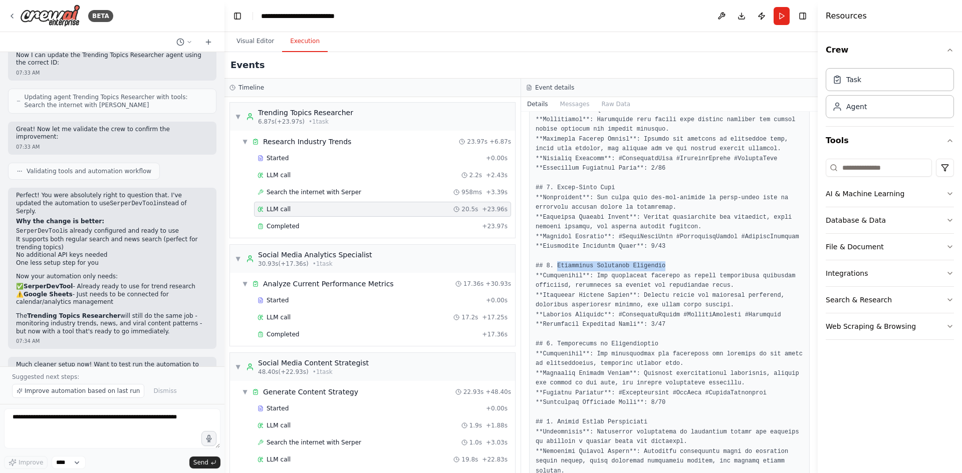
drag, startPoint x: 658, startPoint y: 245, endPoint x: 556, endPoint y: 250, distance: 101.3
click at [556, 250] on pre at bounding box center [668, 358] width 267 height 1367
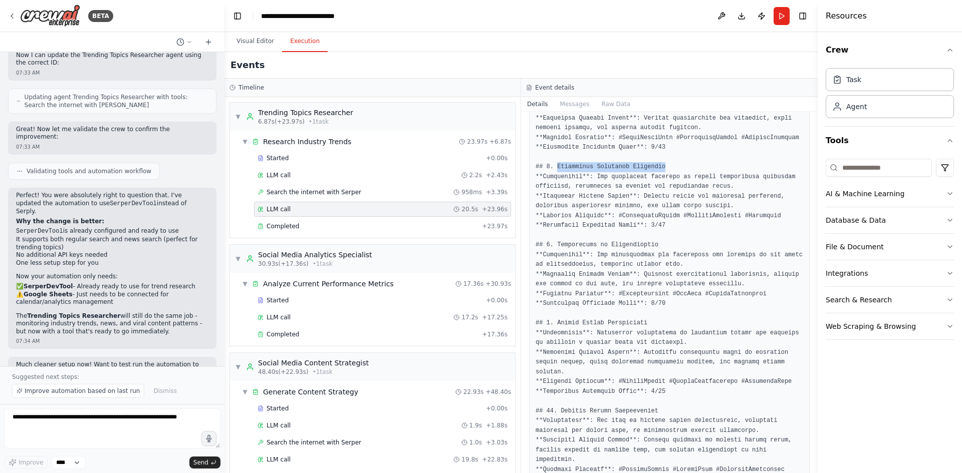
scroll to position [601, 0]
drag, startPoint x: 660, startPoint y: 224, endPoint x: 568, endPoint y: 248, distance: 95.2
click at [546, 224] on pre at bounding box center [668, 258] width 267 height 1367
drag, startPoint x: 649, startPoint y: 305, endPoint x: 556, endPoint y: 303, distance: 92.7
click at [556, 303] on pre at bounding box center [668, 258] width 267 height 1367
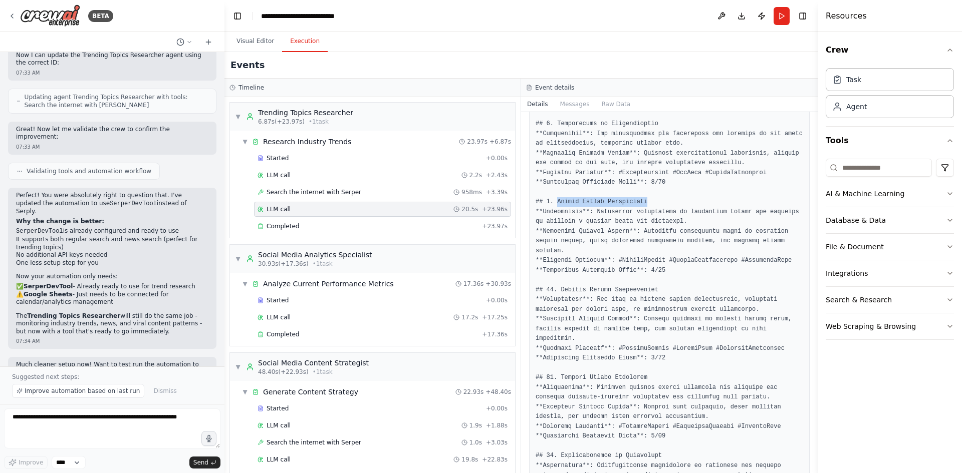
scroll to position [751, 0]
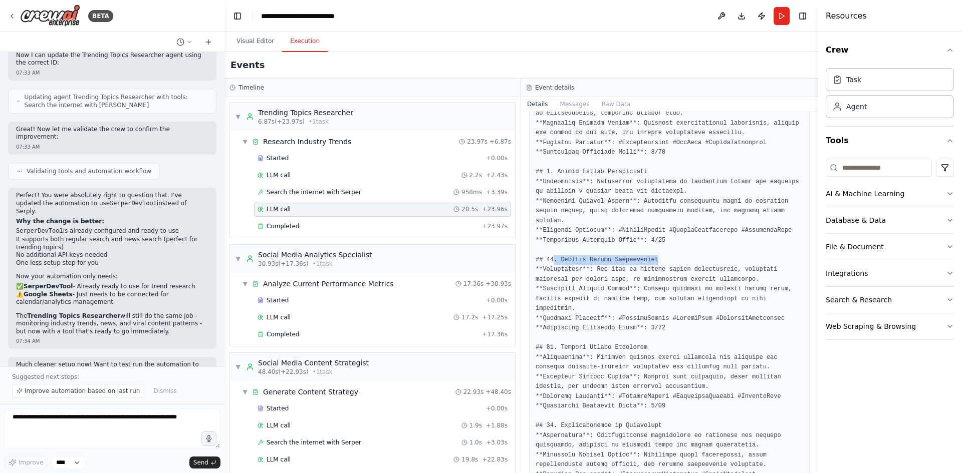
drag, startPoint x: 657, startPoint y: 230, endPoint x: 552, endPoint y: 235, distance: 104.8
click at [552, 235] on pre at bounding box center [668, 108] width 267 height 1367
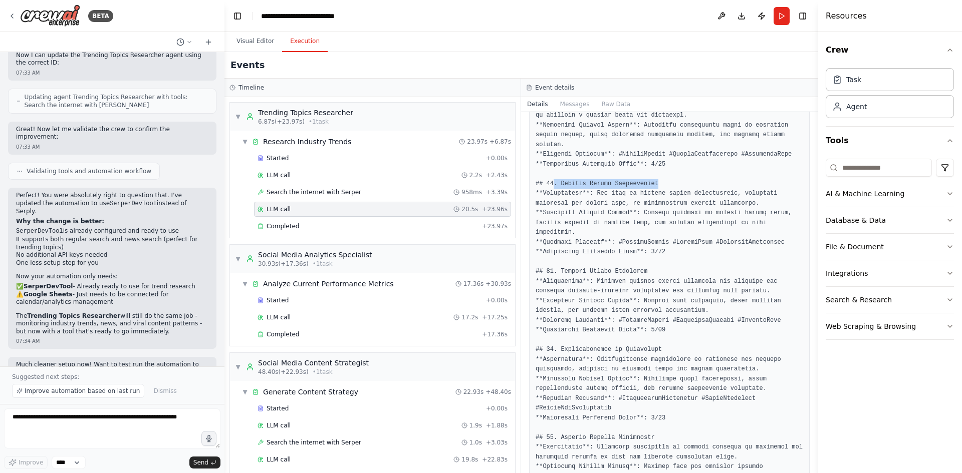
scroll to position [851, 0]
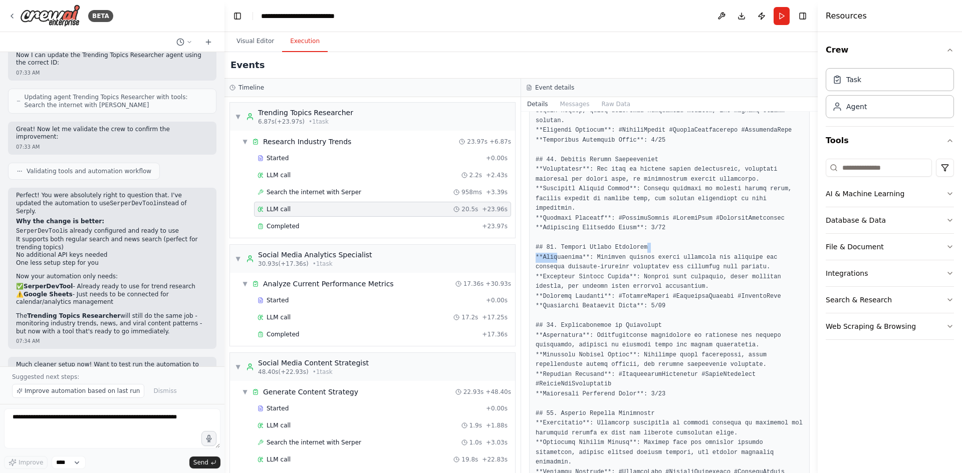
drag, startPoint x: 640, startPoint y: 209, endPoint x: 556, endPoint y: 221, distance: 84.0
click at [556, 221] on pre at bounding box center [668, 8] width 267 height 1367
click at [697, 290] on pre at bounding box center [668, 8] width 267 height 1367
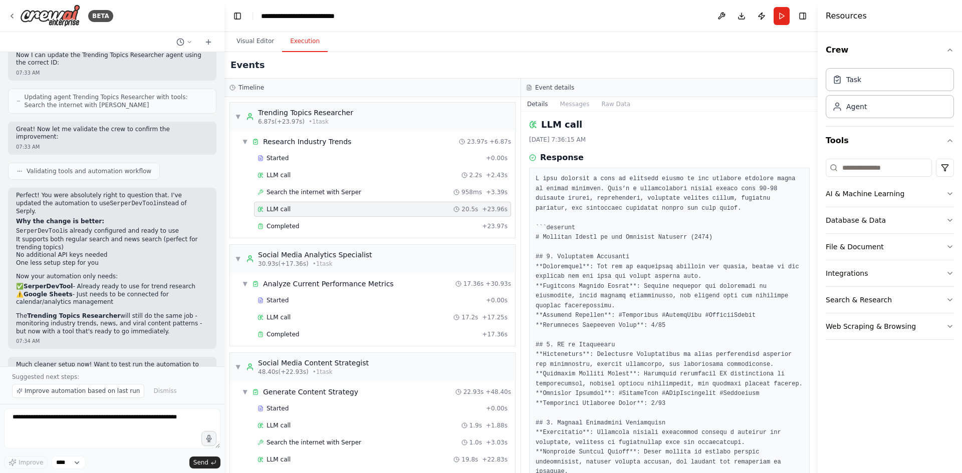
scroll to position [0, 0]
click at [16, 13] on div "BETA" at bounding box center [60, 16] width 105 height 23
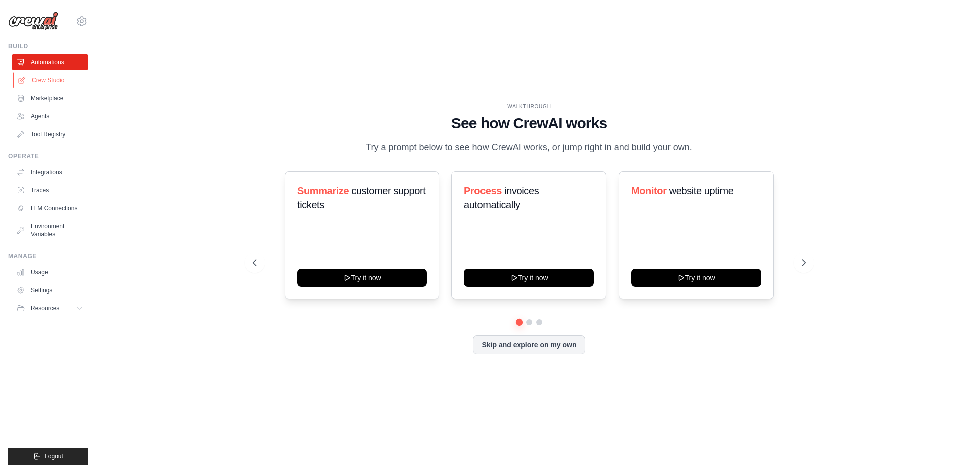
click at [50, 87] on link "Crew Studio" at bounding box center [51, 80] width 76 height 16
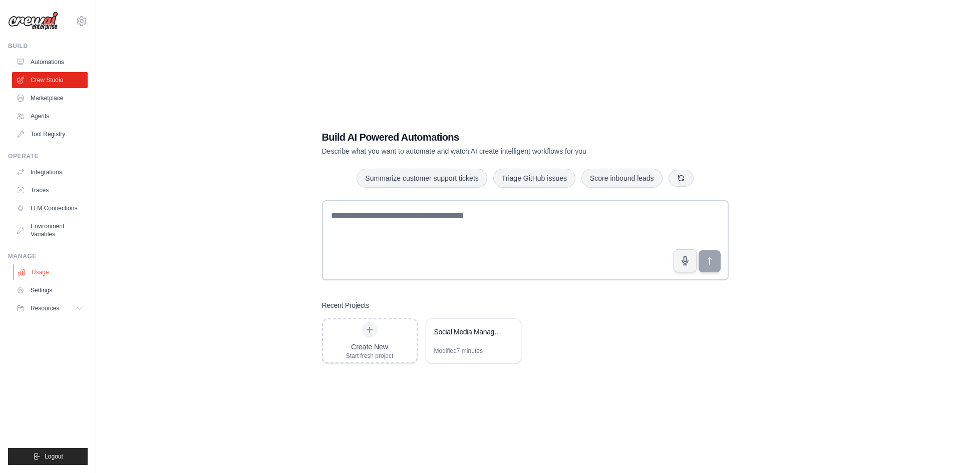
click at [42, 272] on link "Usage" at bounding box center [51, 272] width 76 height 16
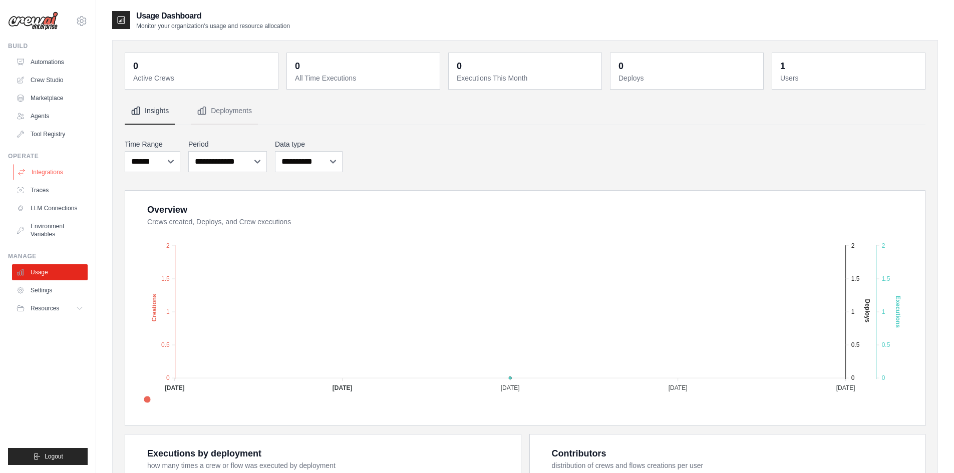
click at [51, 174] on link "Integrations" at bounding box center [51, 172] width 76 height 16
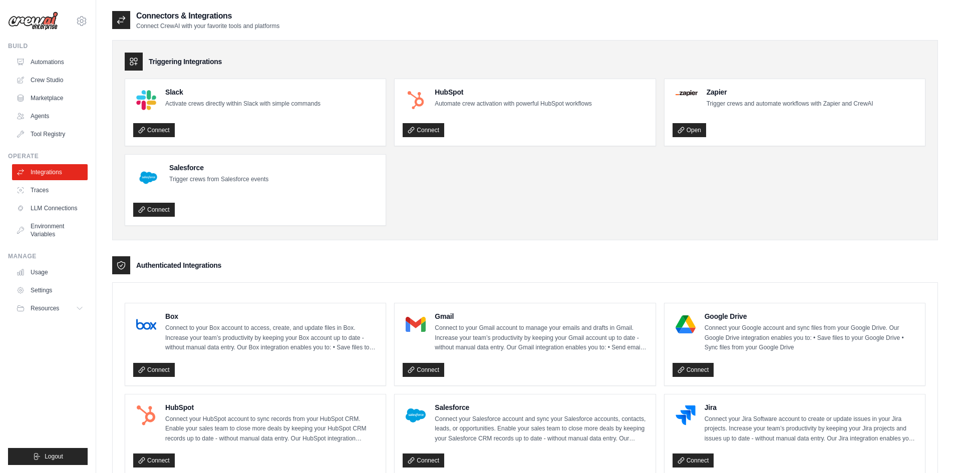
click at [442, 193] on ul "Slack Activate crews directly within Slack with simple commands Connect HubSpot…" at bounding box center [525, 152] width 801 height 147
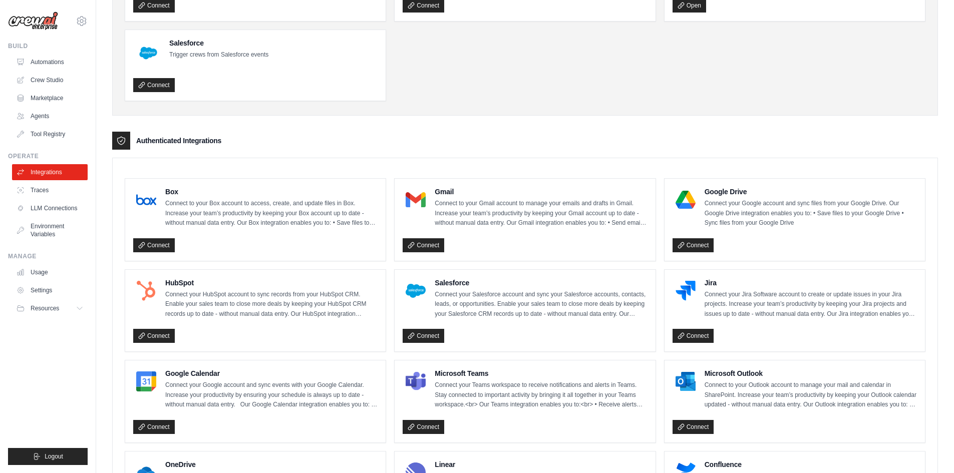
scroll to position [150, 0]
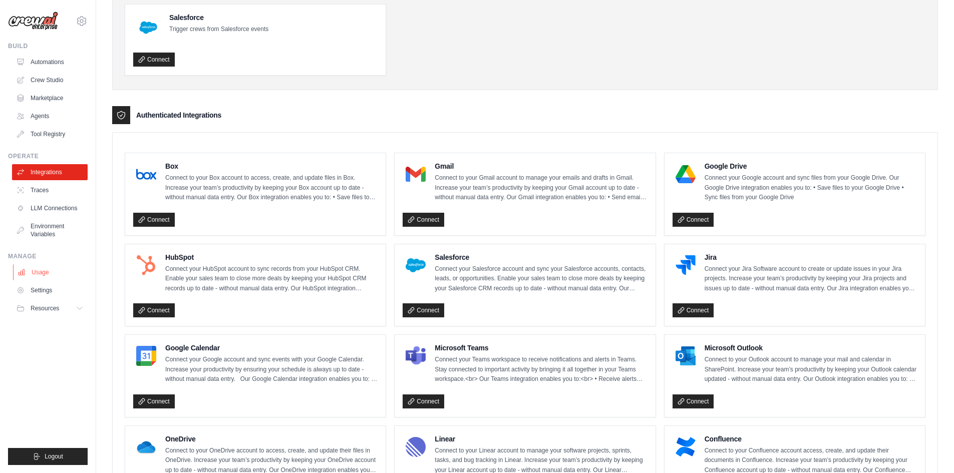
click at [35, 279] on link "Usage" at bounding box center [51, 272] width 76 height 16
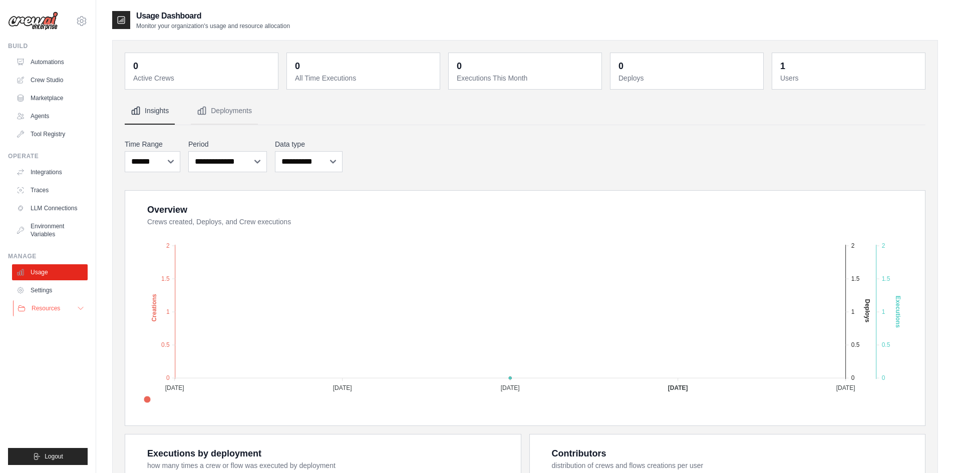
click at [62, 305] on button "Resources" at bounding box center [51, 308] width 76 height 16
click at [48, 95] on link "Marketplace" at bounding box center [51, 98] width 76 height 16
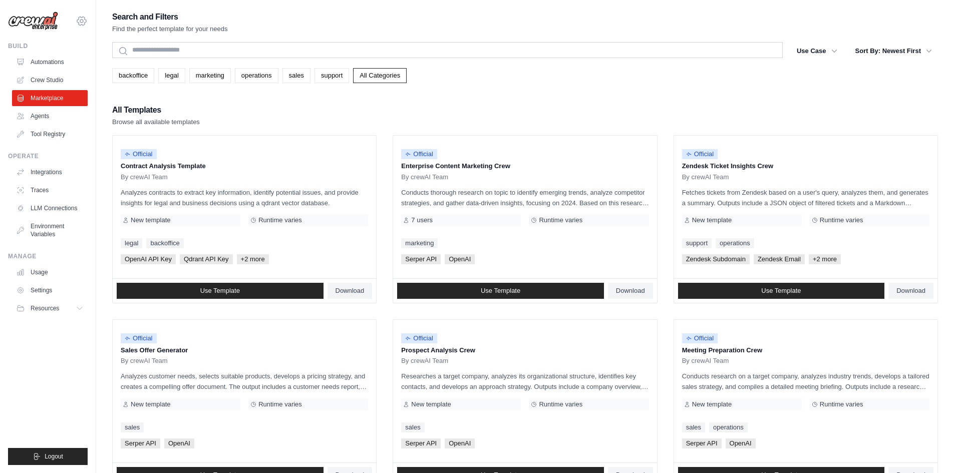
click at [86, 18] on icon at bounding box center [82, 21] width 12 height 12
click at [69, 228] on link "Environment Variables" at bounding box center [51, 230] width 76 height 24
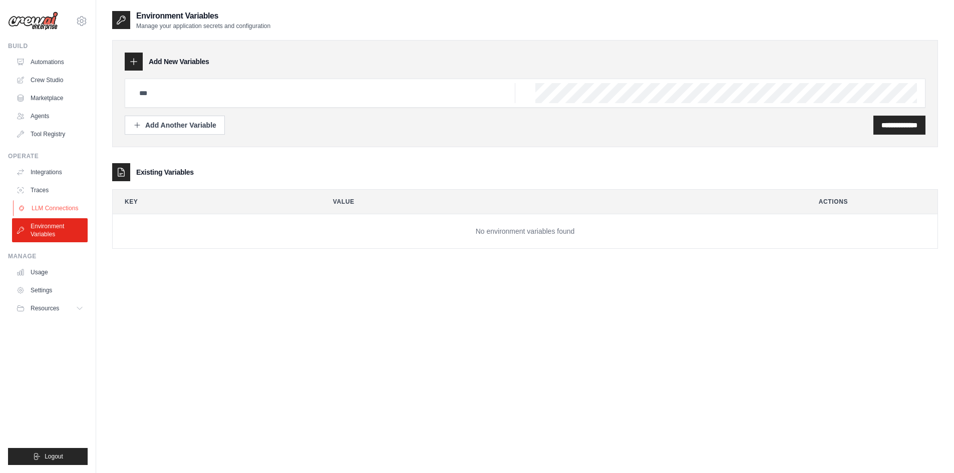
click at [60, 202] on link "LLM Connections" at bounding box center [51, 208] width 76 height 16
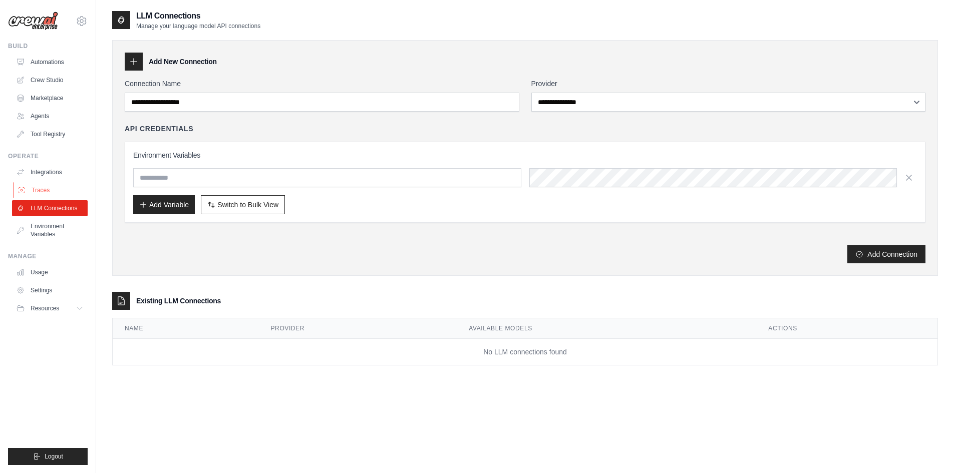
click at [52, 184] on link "Traces" at bounding box center [51, 190] width 76 height 16
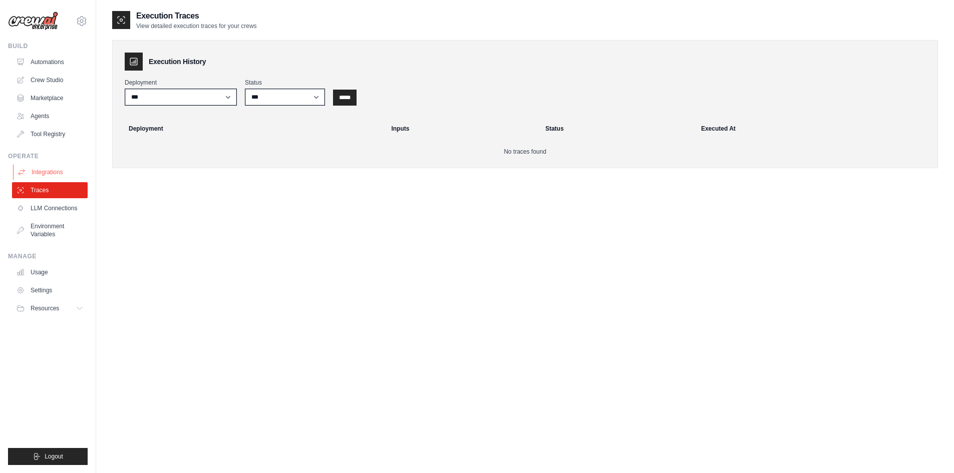
click at [54, 168] on link "Integrations" at bounding box center [51, 172] width 76 height 16
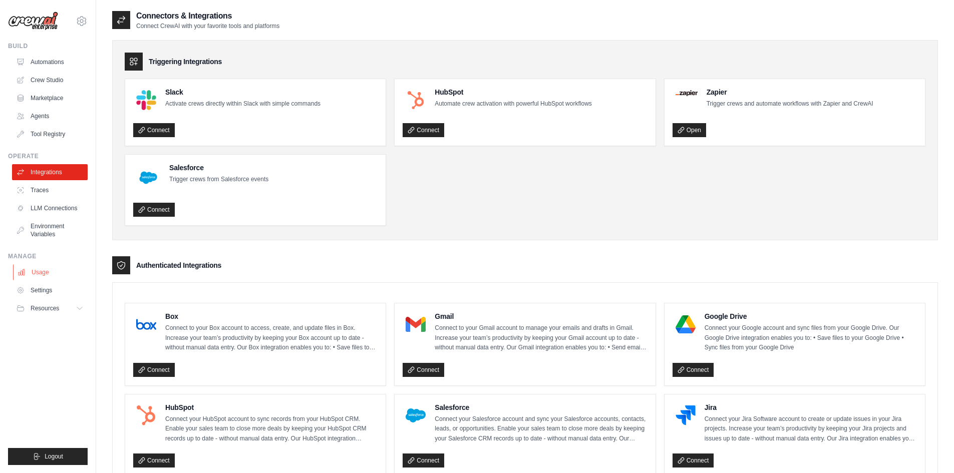
click at [52, 274] on link "Usage" at bounding box center [51, 272] width 76 height 16
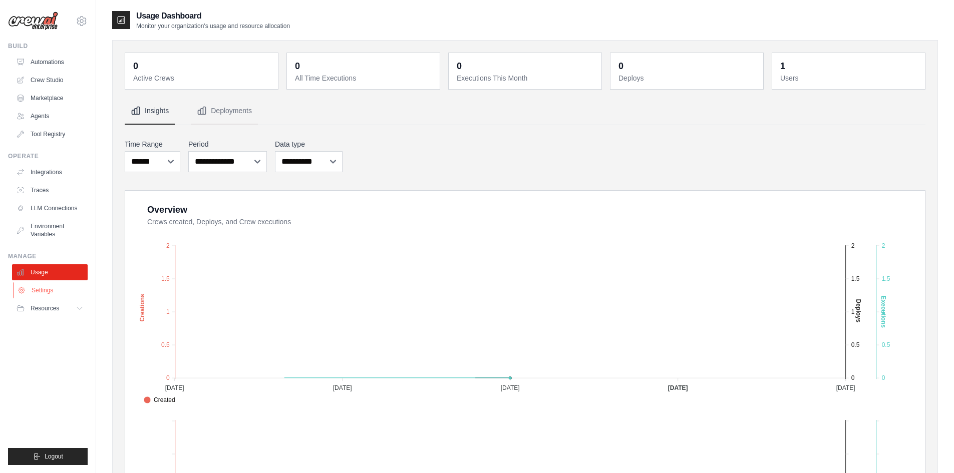
click at [52, 290] on link "Settings" at bounding box center [51, 290] width 76 height 16
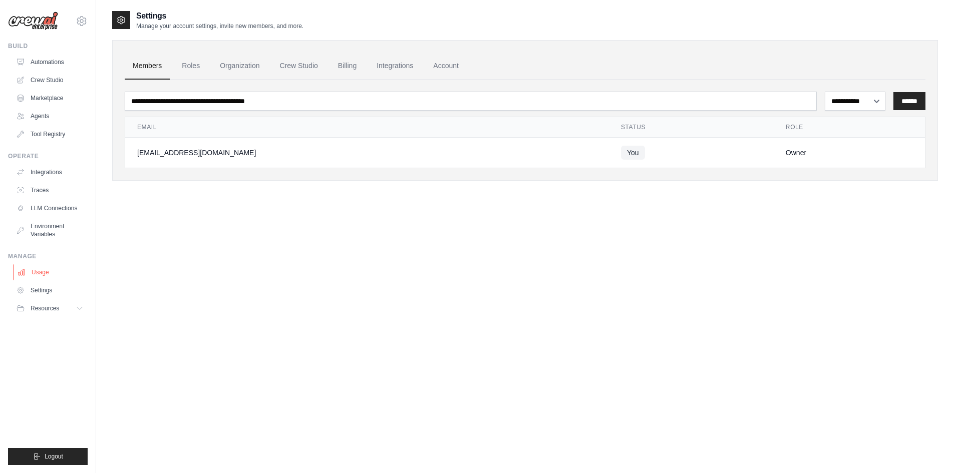
click at [48, 271] on link "Usage" at bounding box center [51, 272] width 76 height 16
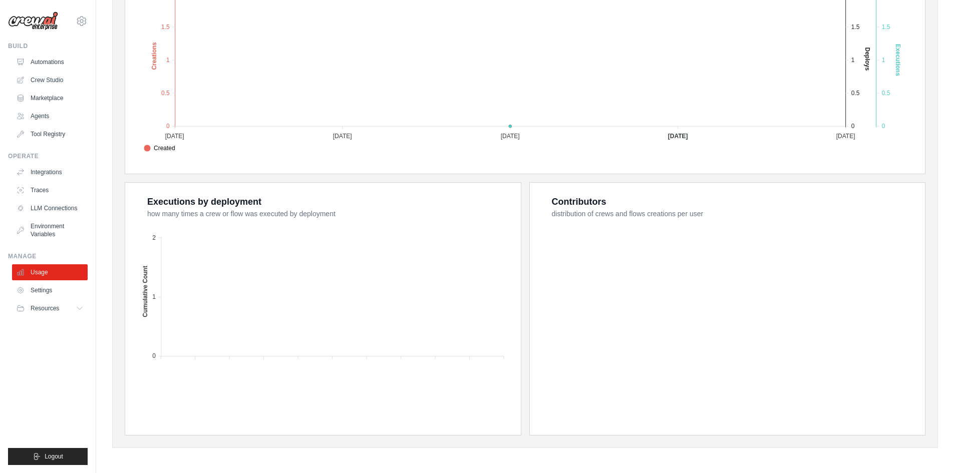
scroll to position [253, 0]
click at [54, 116] on link "Agents" at bounding box center [51, 116] width 76 height 16
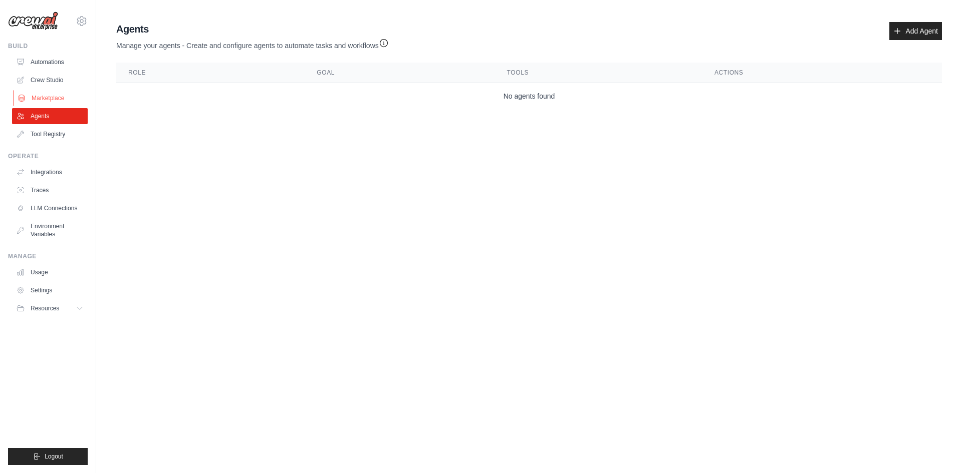
click at [54, 101] on link "Marketplace" at bounding box center [51, 98] width 76 height 16
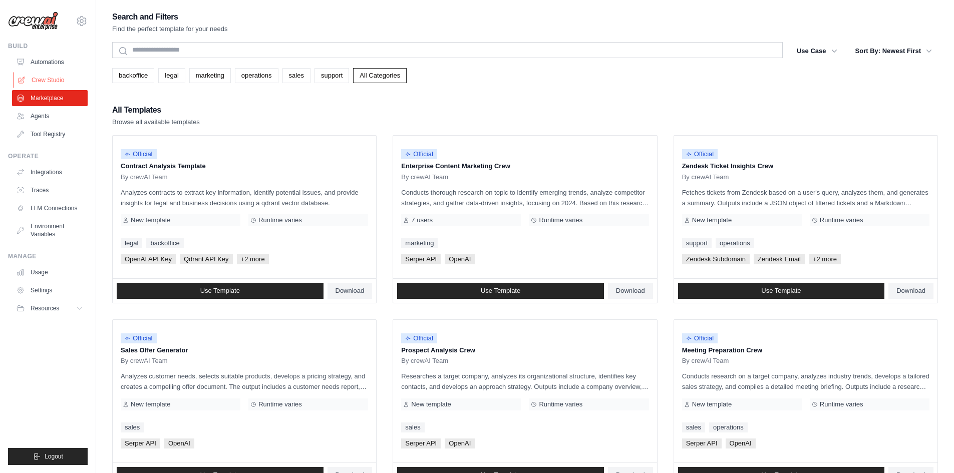
click at [50, 72] on link "Crew Studio" at bounding box center [51, 80] width 76 height 16
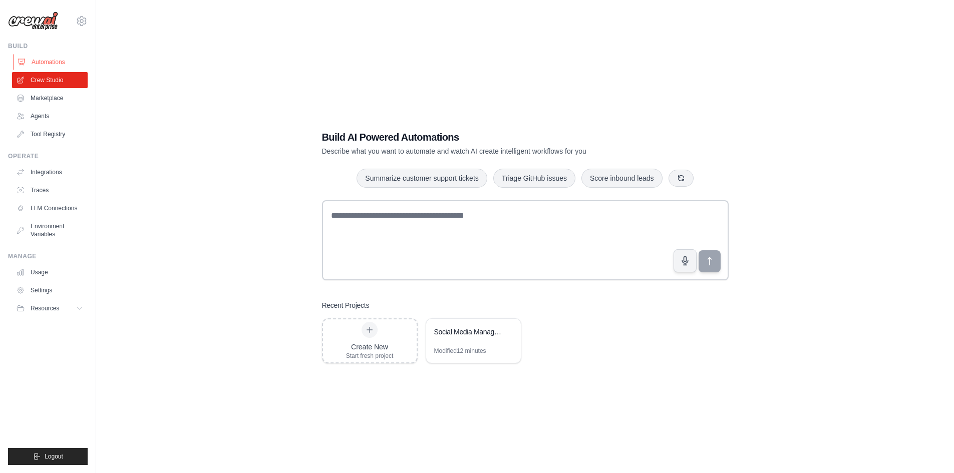
click at [42, 61] on link "Automations" at bounding box center [51, 62] width 76 height 16
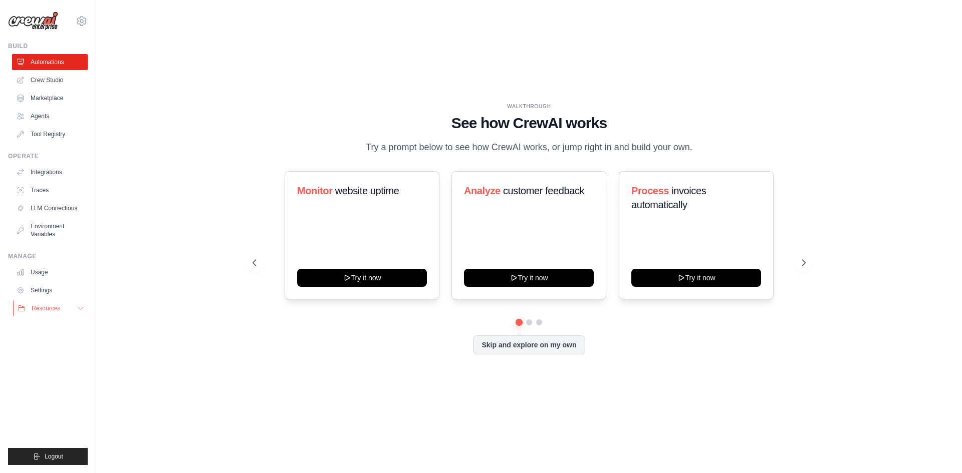
click at [63, 315] on button "Resources" at bounding box center [51, 308] width 76 height 16
click at [49, 289] on link "Settings" at bounding box center [51, 290] width 76 height 16
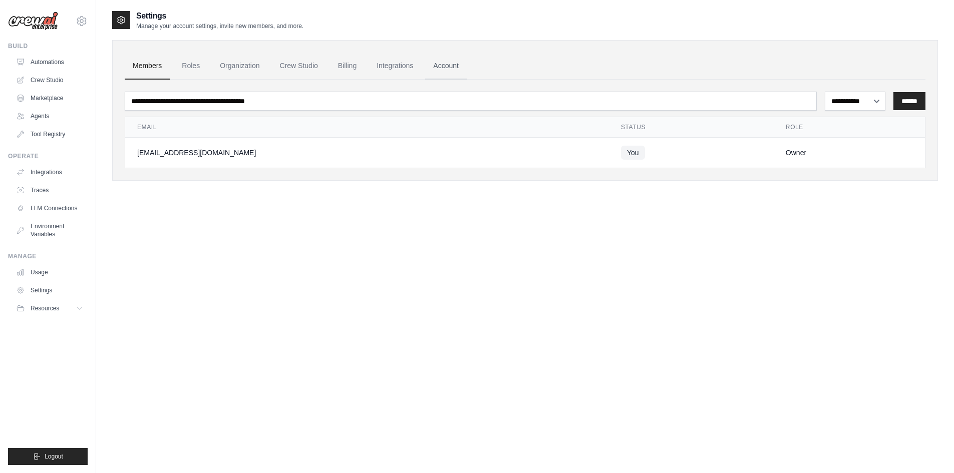
click at [439, 69] on link "Account" at bounding box center [446, 66] width 42 height 27
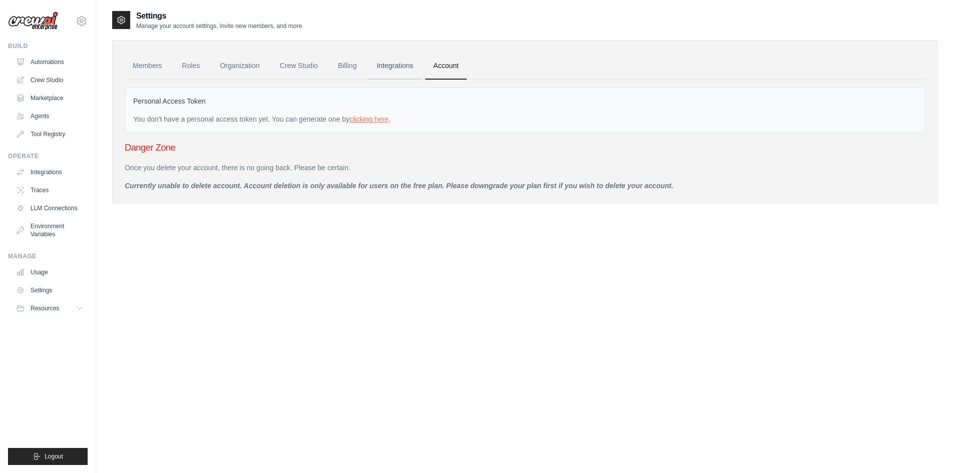
click at [411, 66] on link "Integrations" at bounding box center [395, 66] width 53 height 27
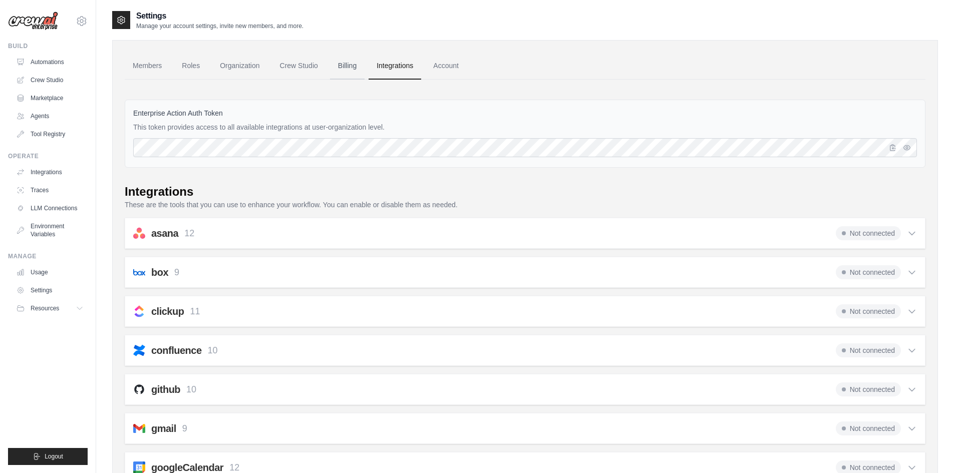
click at [340, 61] on link "Billing" at bounding box center [347, 66] width 35 height 27
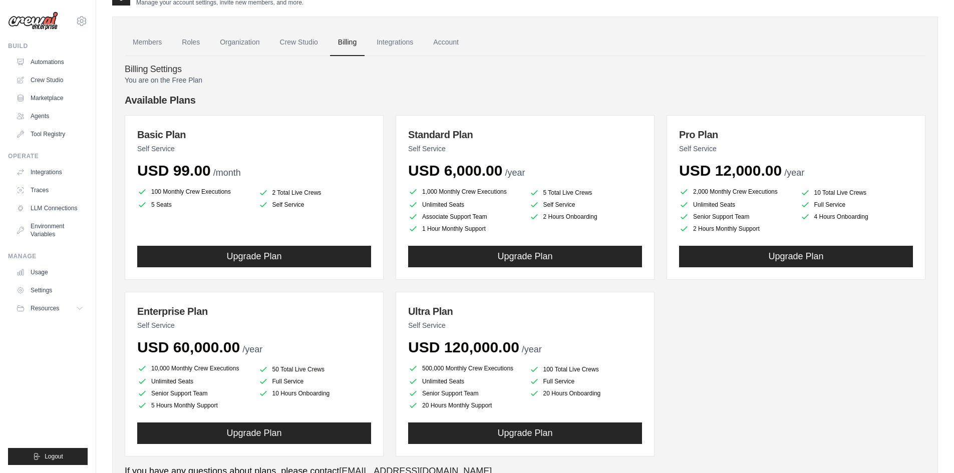
scroll to position [17, 0]
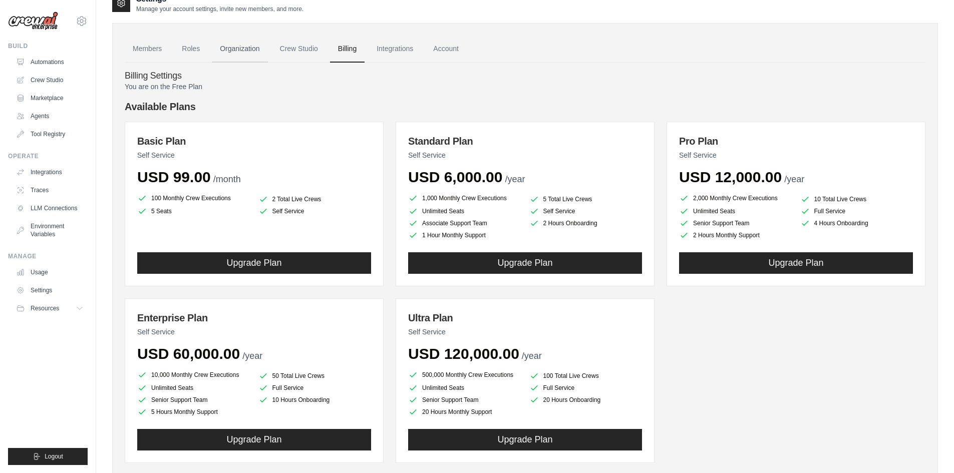
click at [259, 46] on link "Organization" at bounding box center [240, 49] width 56 height 27
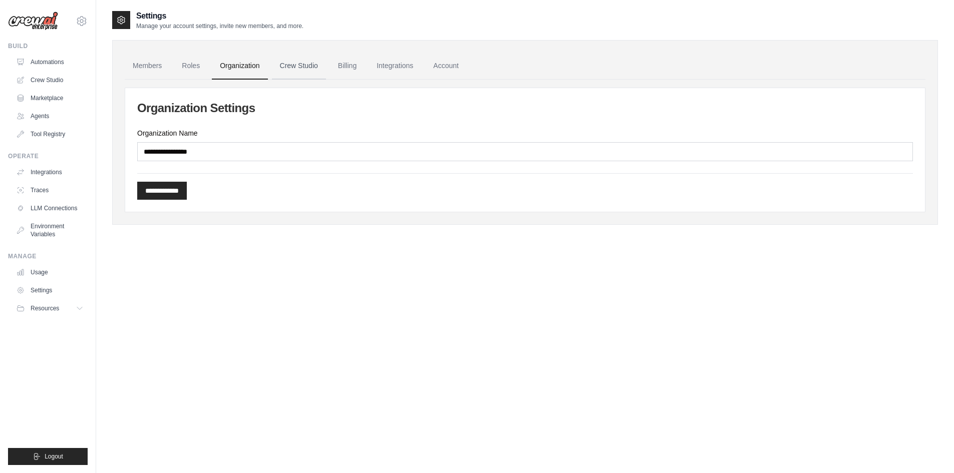
click at [295, 63] on link "Crew Studio" at bounding box center [299, 66] width 54 height 27
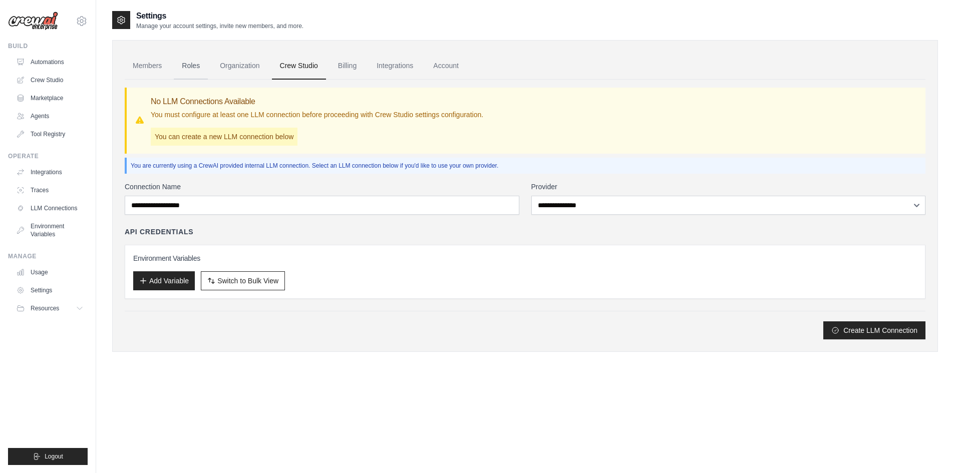
click at [191, 65] on link "Roles" at bounding box center [191, 66] width 34 height 27
